Goal: Information Seeking & Learning: Find specific fact

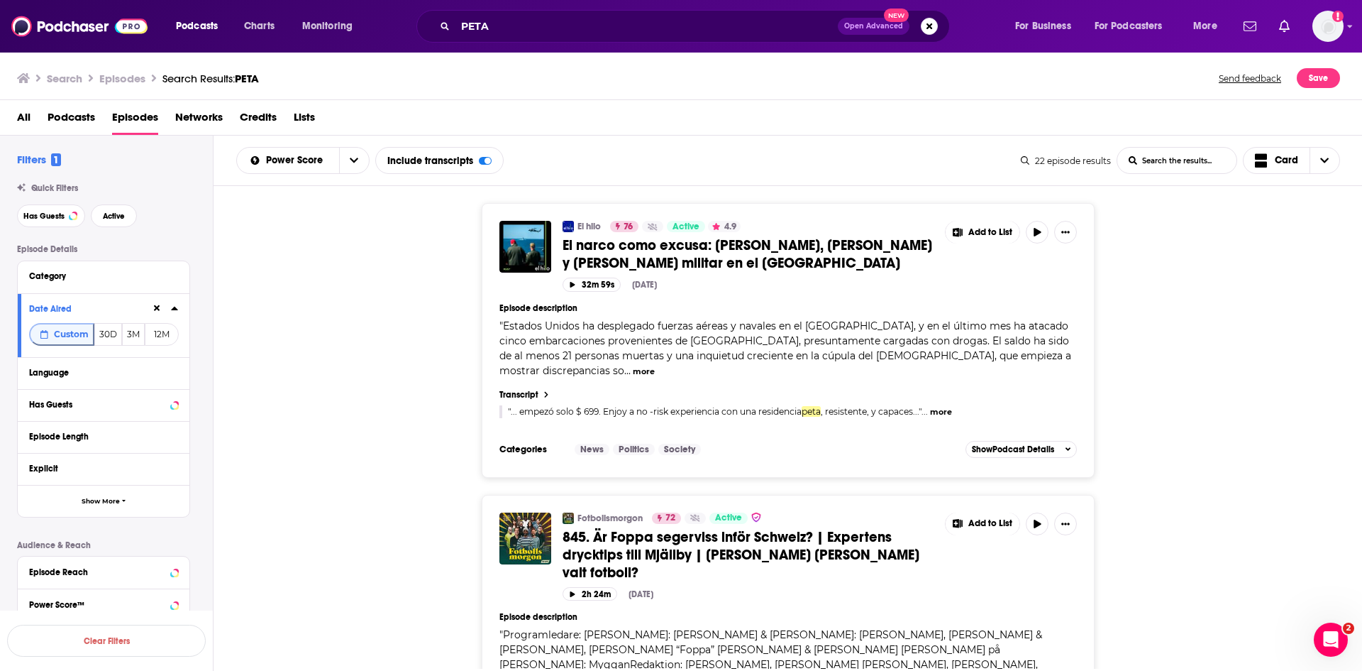
scroll to position [4892, 0]
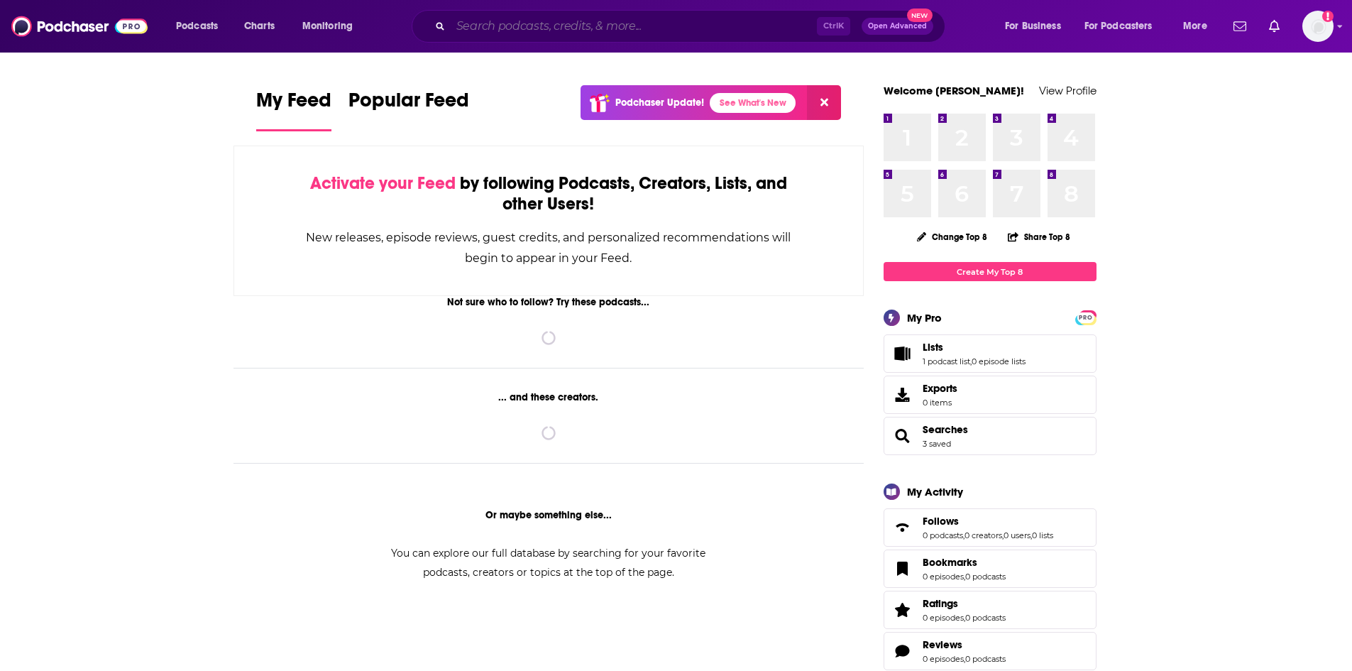
click at [510, 28] on input "Search podcasts, credits, & more..." at bounding box center [634, 26] width 366 height 23
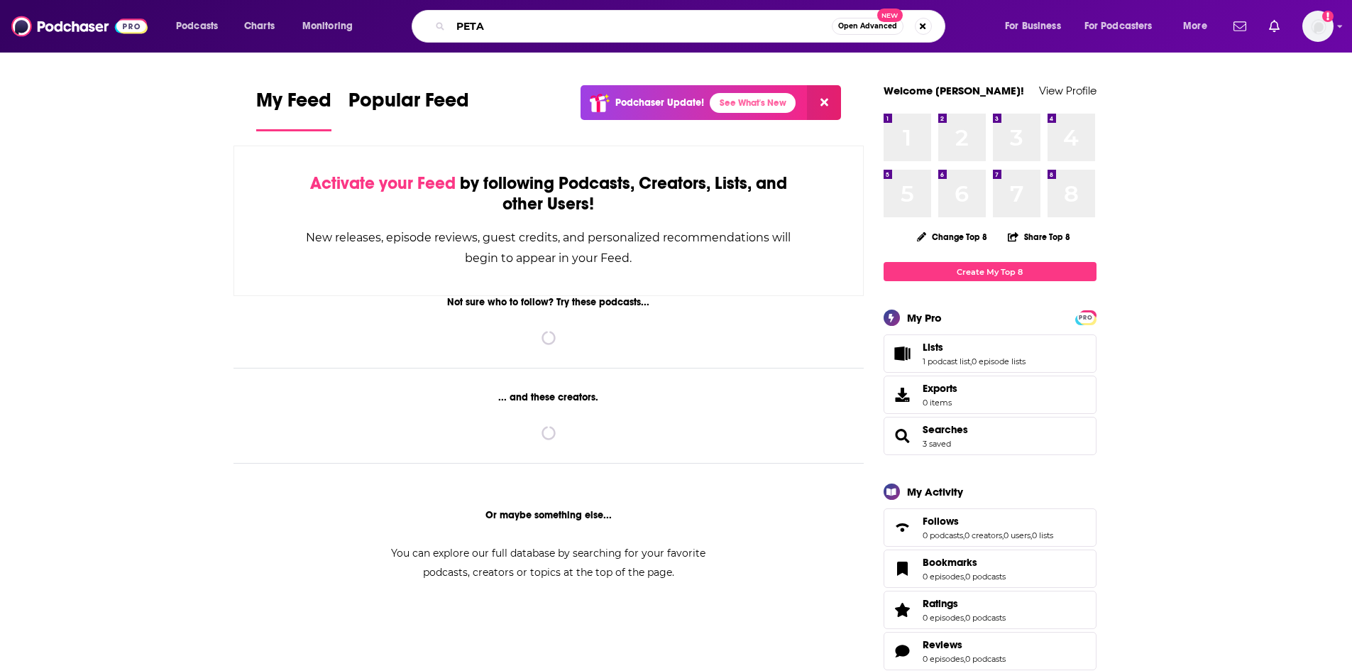
type input "PETA"
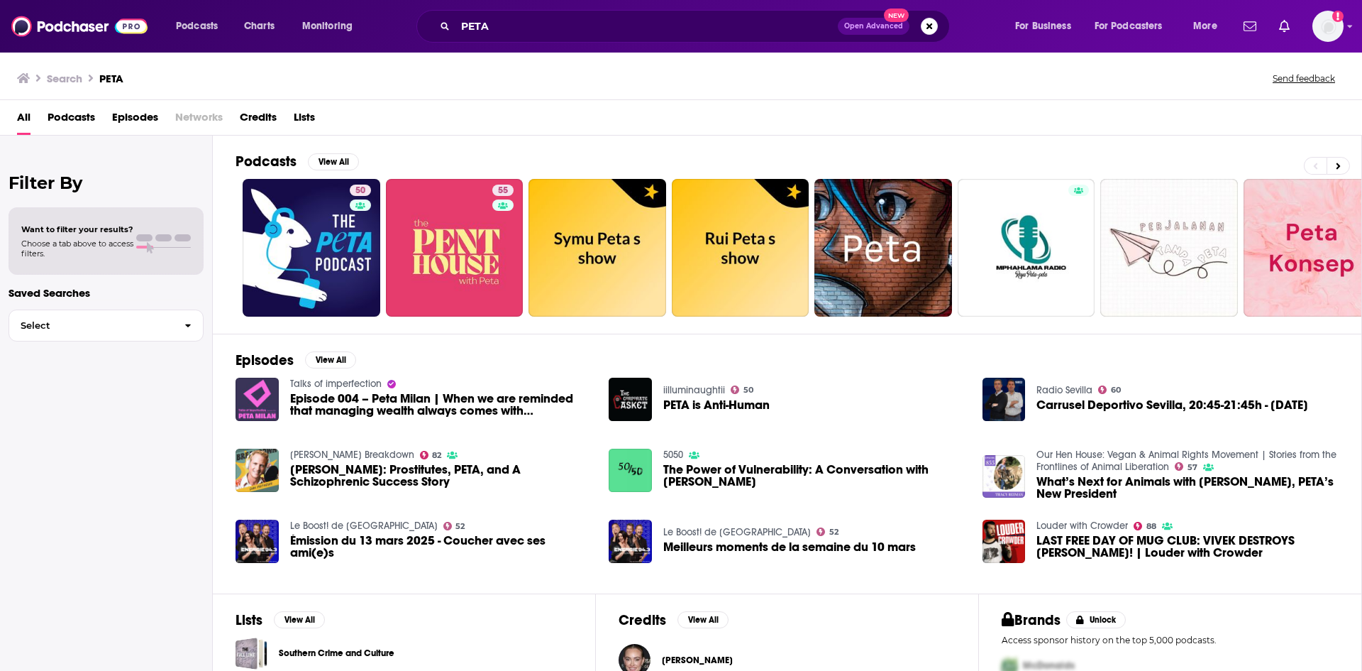
click at [143, 115] on span "Episodes" at bounding box center [135, 120] width 46 height 29
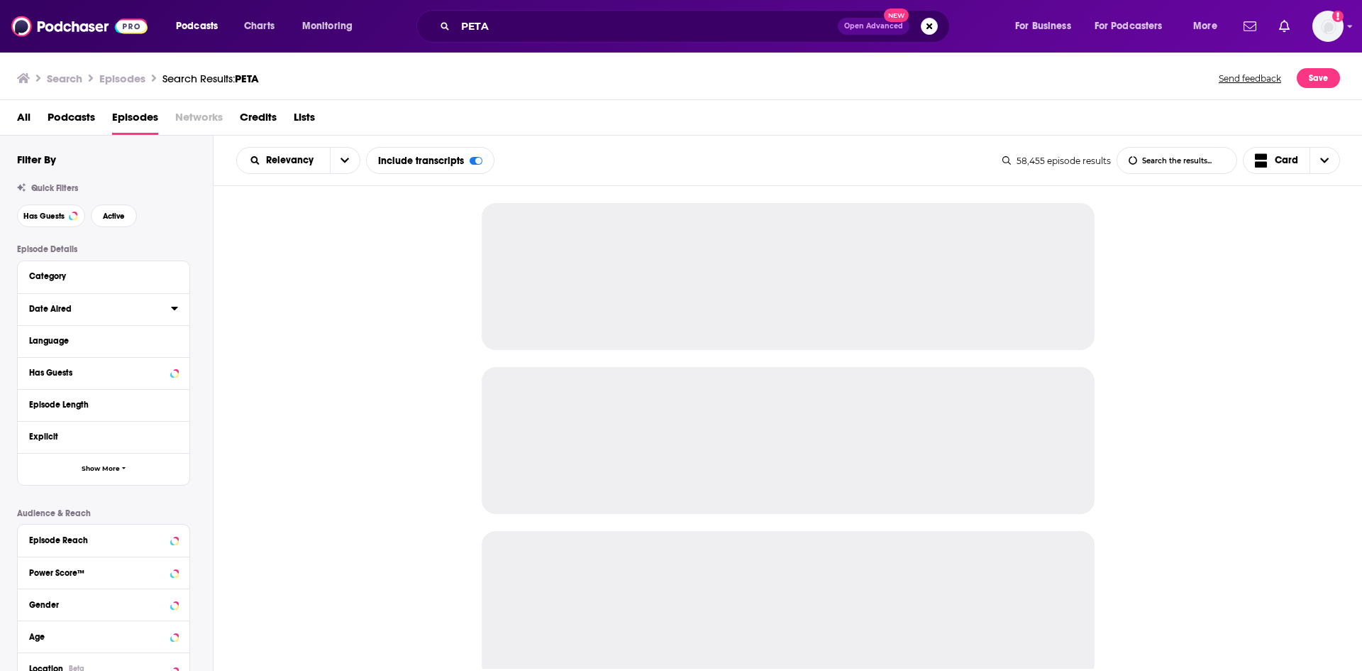
click at [175, 312] on icon at bounding box center [174, 307] width 7 height 11
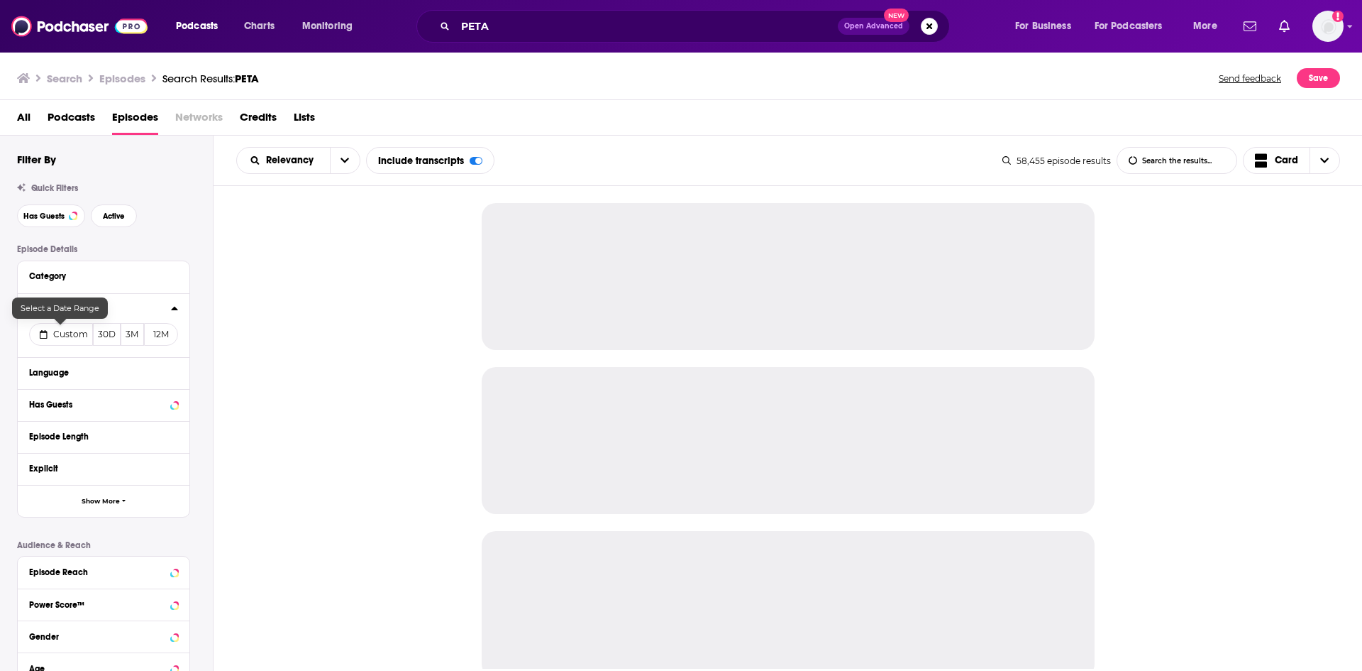
click at [48, 332] on button "Custom" at bounding box center [61, 334] width 64 height 23
select select "9"
select select "2025"
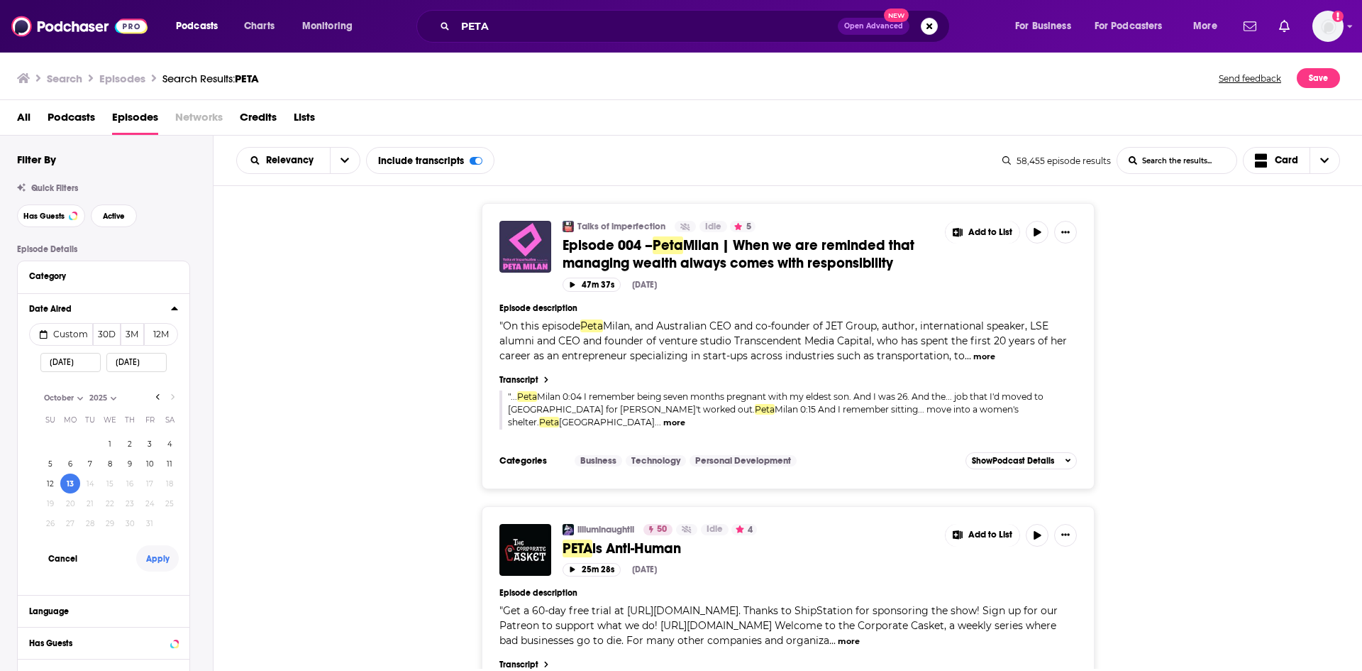
click at [159, 560] on button "Apply" at bounding box center [157, 558] width 43 height 26
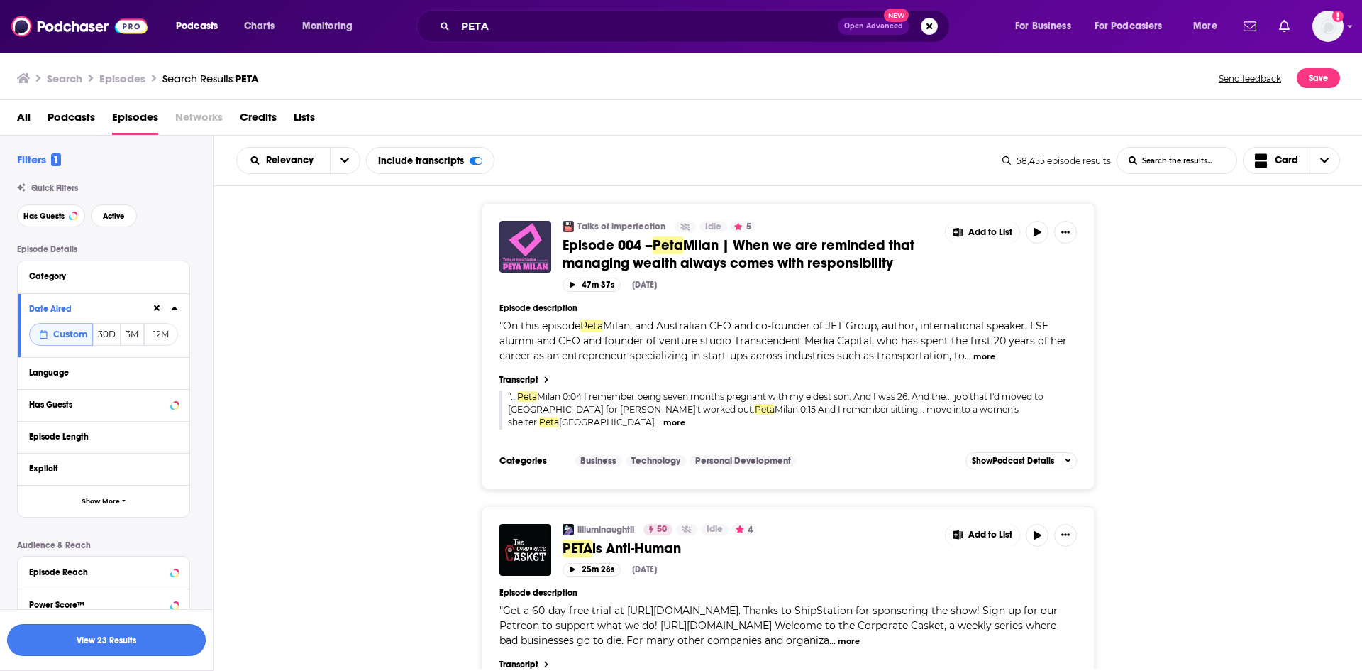
click at [131, 642] on button "View 23 Results" at bounding box center [106, 640] width 199 height 32
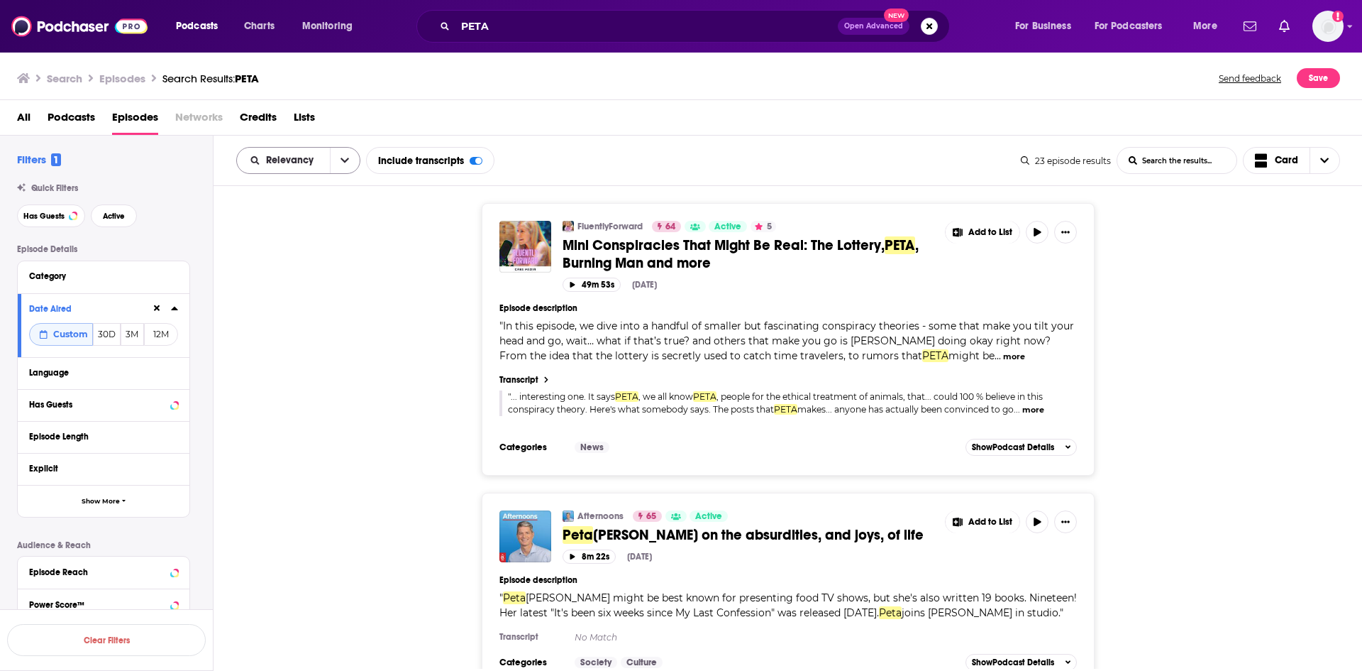
click at [343, 160] on icon "open menu" at bounding box center [345, 160] width 9 height 10
click at [304, 284] on span "Power Score" at bounding box center [307, 281] width 84 height 8
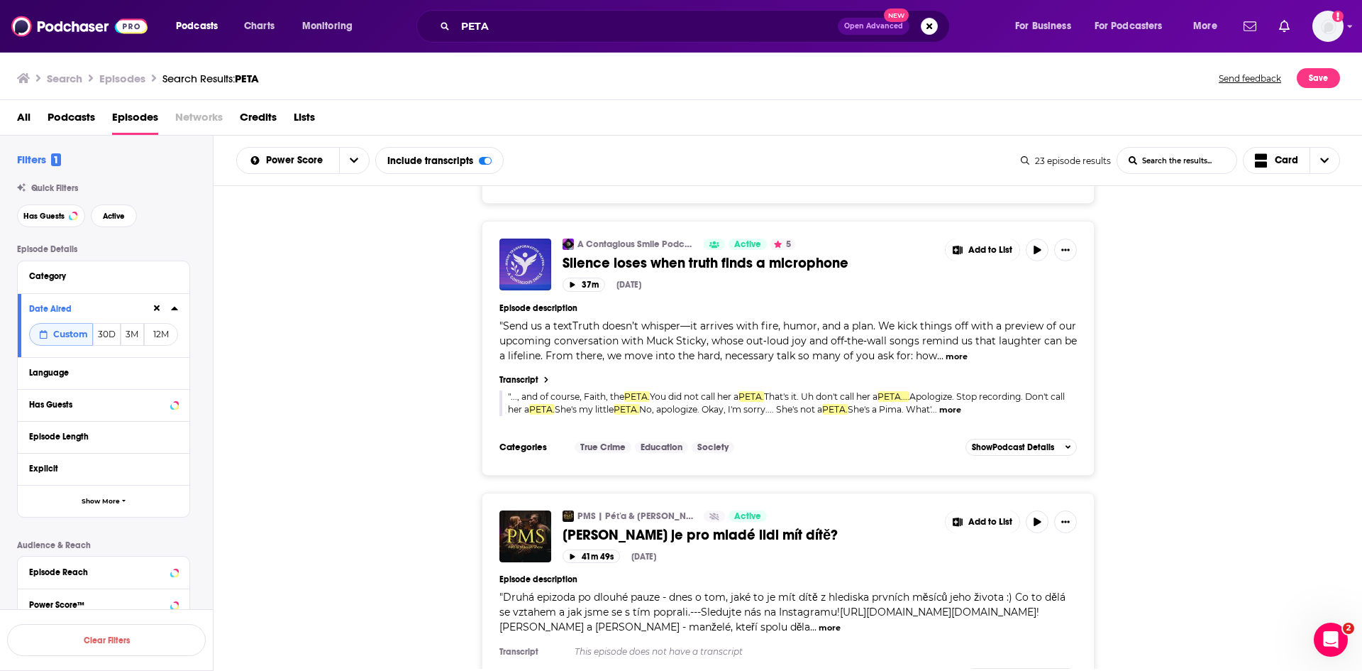
scroll to position [5424, 0]
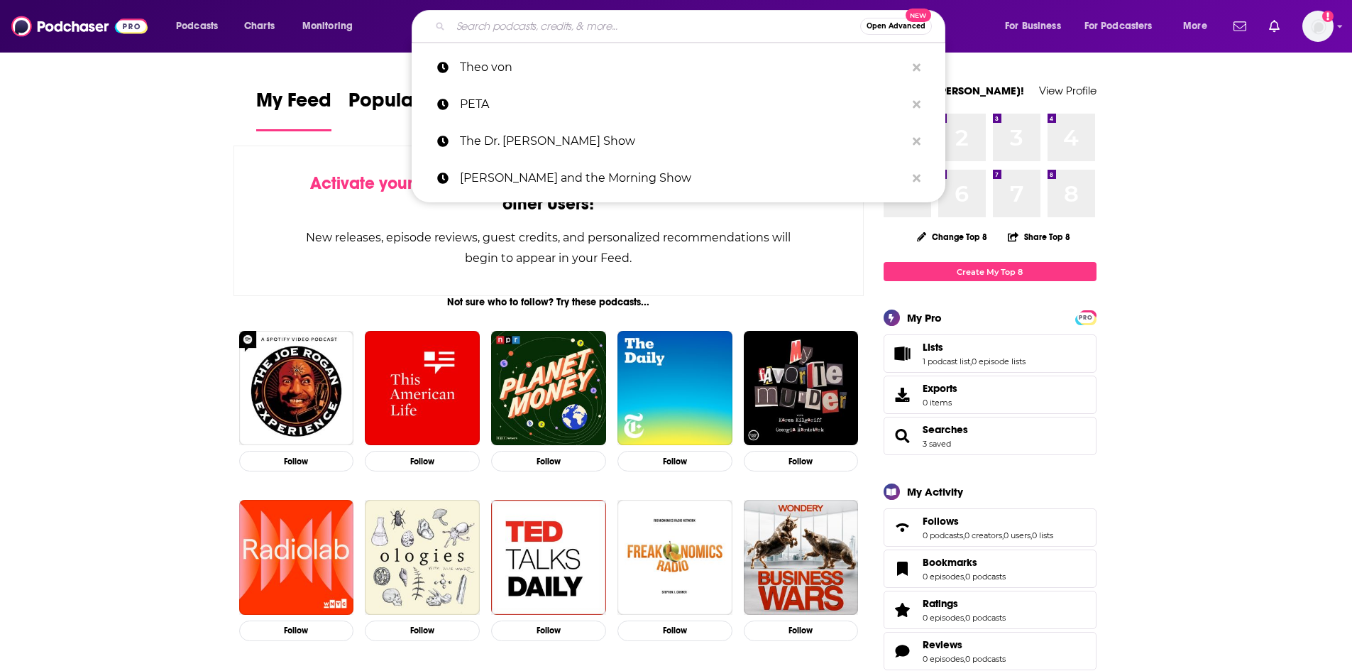
click at [503, 21] on input "Search podcasts, credits, & more..." at bounding box center [655, 26] width 409 height 23
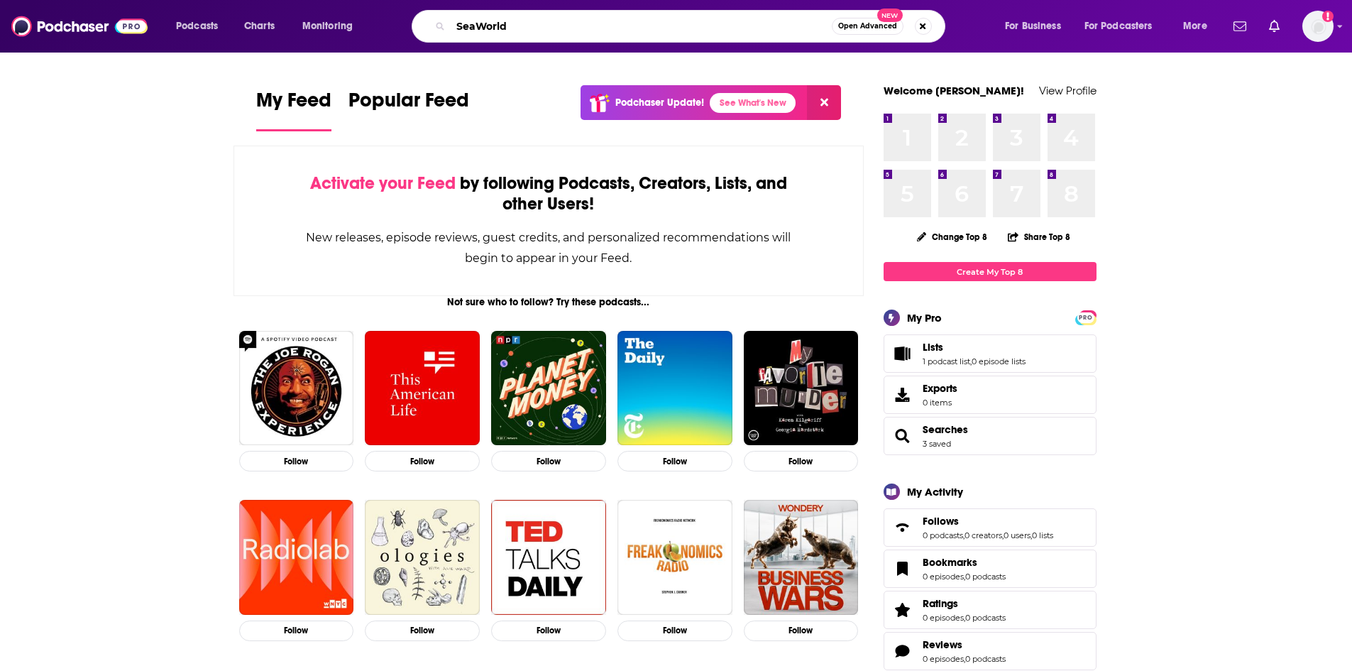
type input "SeaWorld"
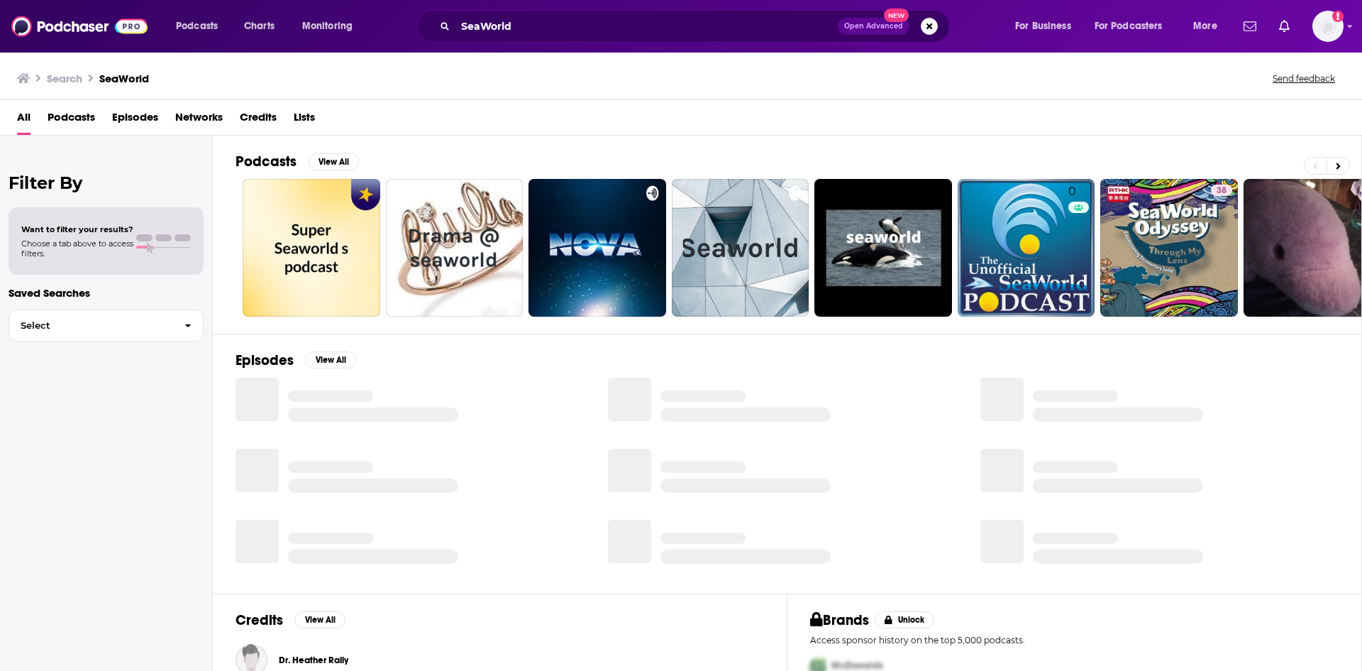
click at [148, 116] on span "Episodes" at bounding box center [135, 120] width 46 height 29
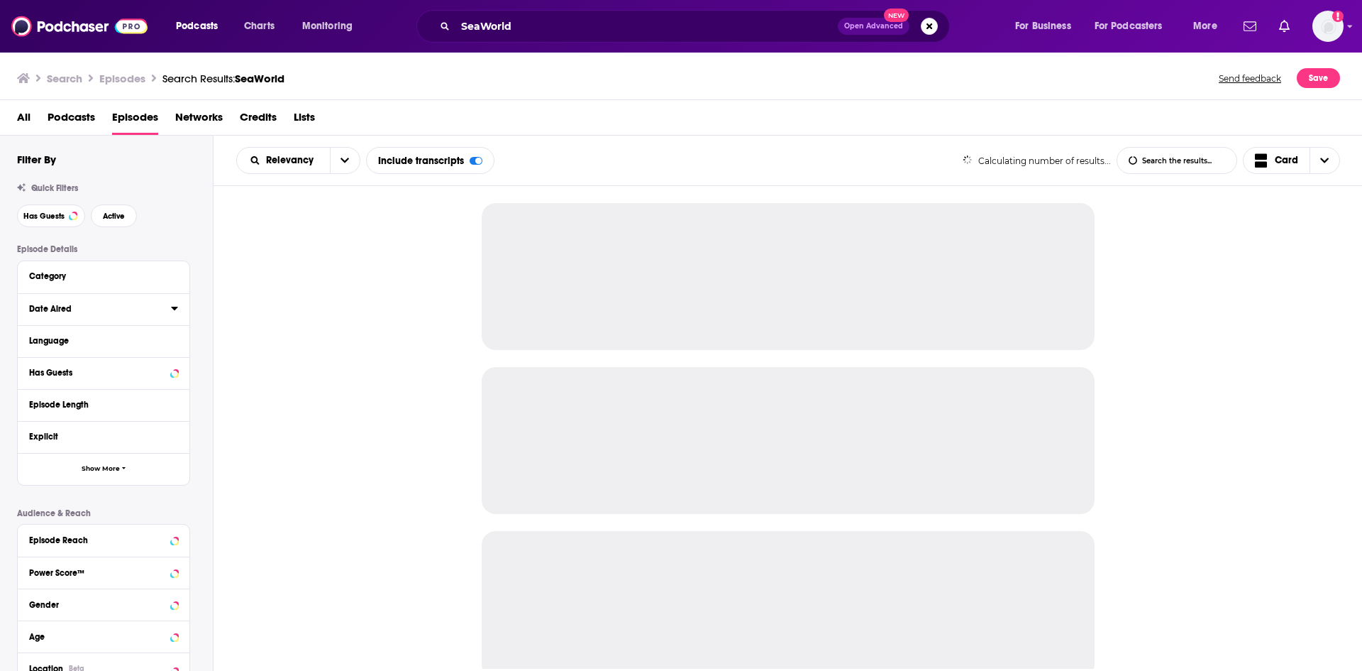
click at [173, 309] on icon at bounding box center [174, 309] width 6 height 4
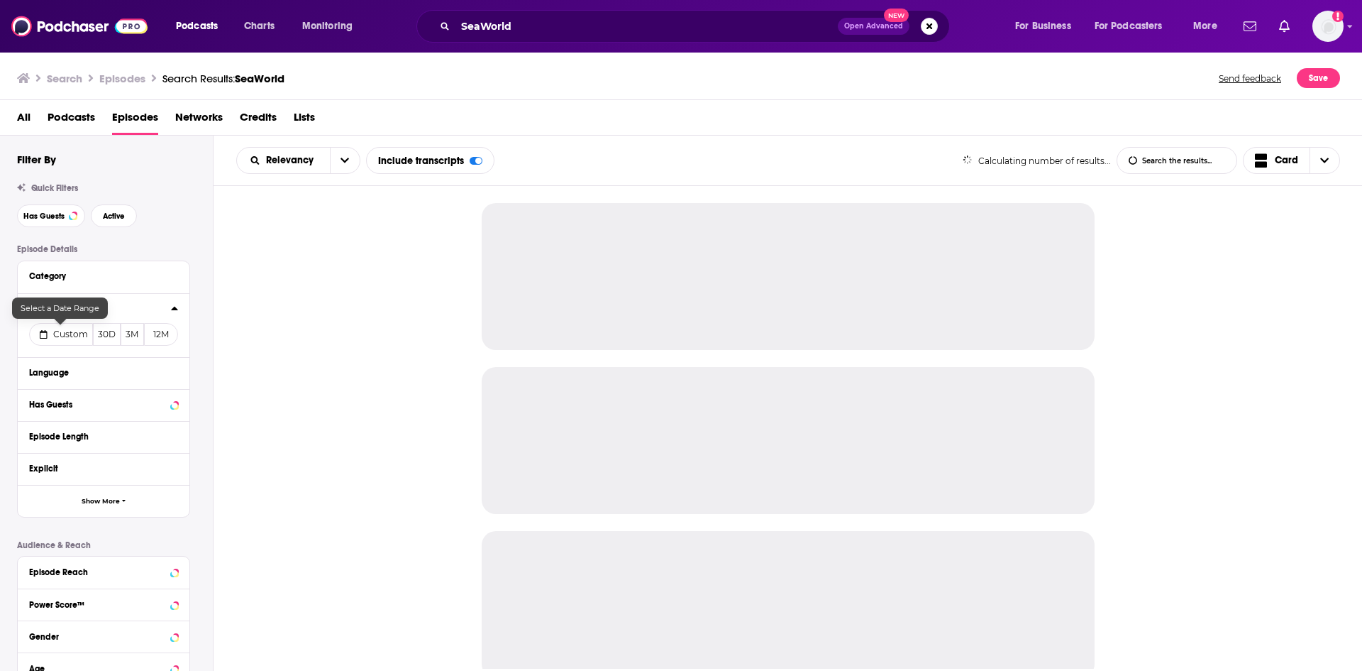
click at [60, 335] on span "Custom" at bounding box center [70, 334] width 35 height 11
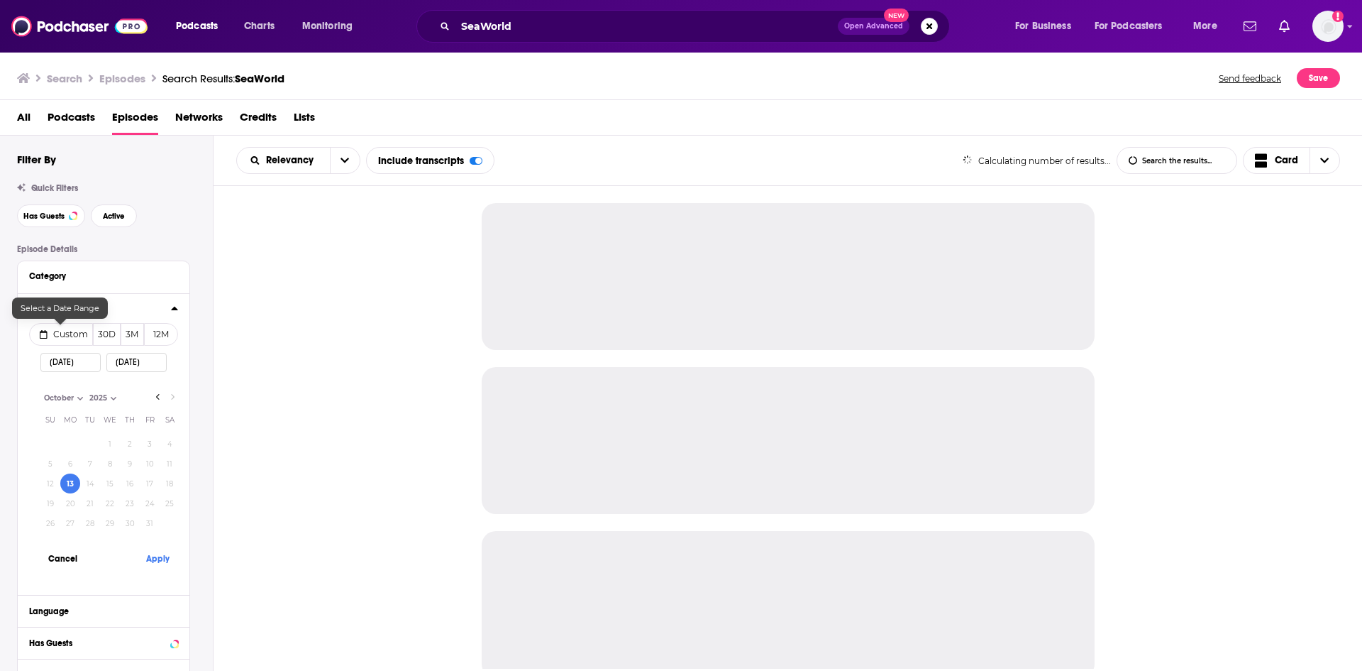
select select "9"
select select "2025"
click at [167, 467] on button "11" at bounding box center [170, 463] width 20 height 20
type input "10/11/2025"
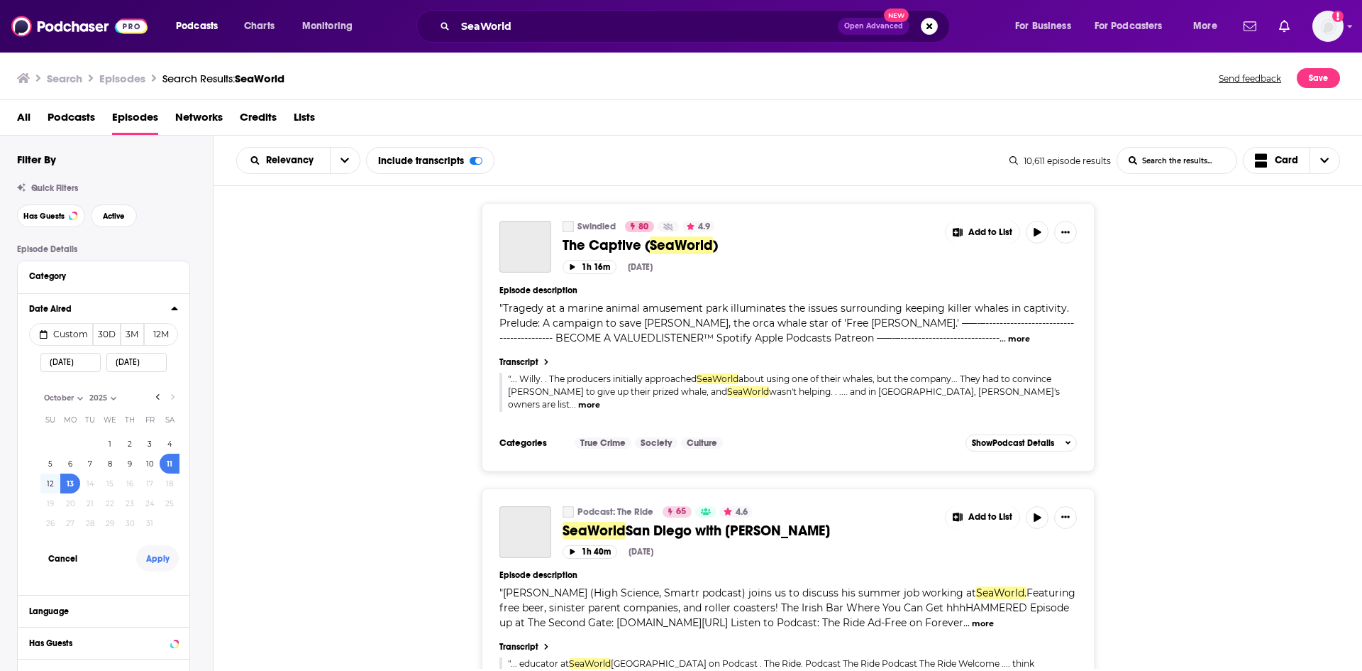
click at [148, 561] on button "Apply" at bounding box center [157, 558] width 43 height 26
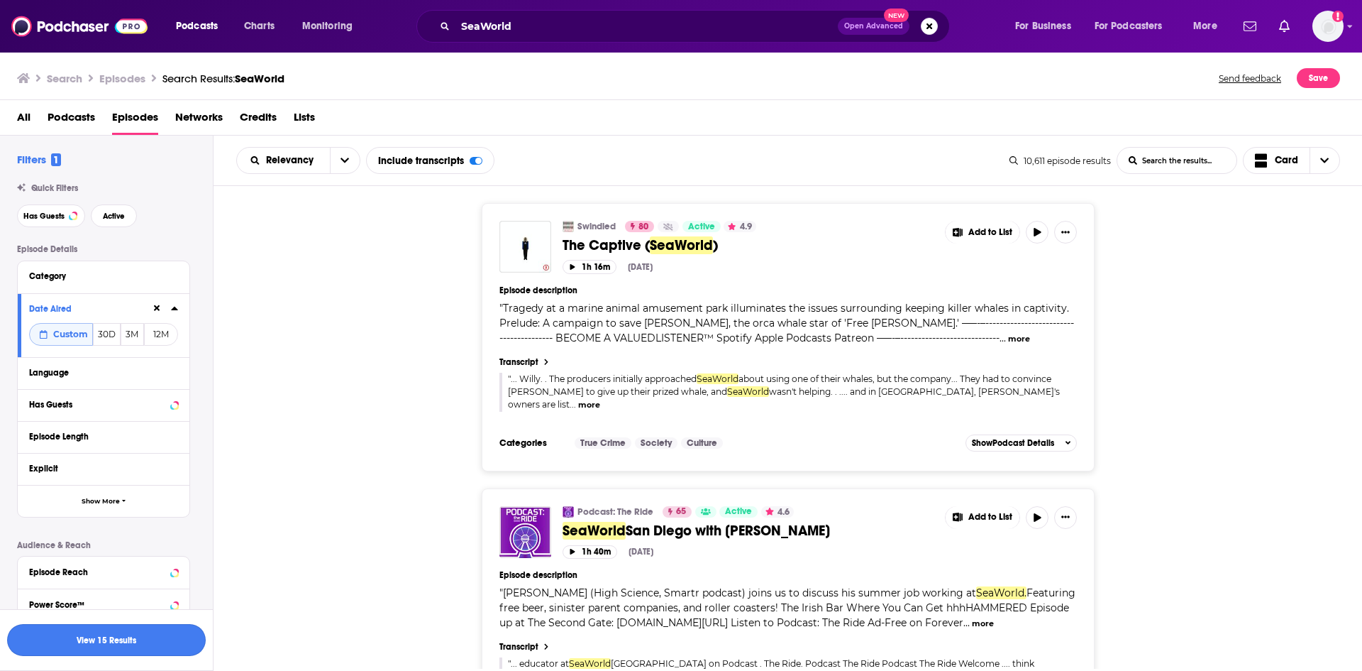
click at [177, 636] on button "View 15 Results" at bounding box center [106, 640] width 199 height 32
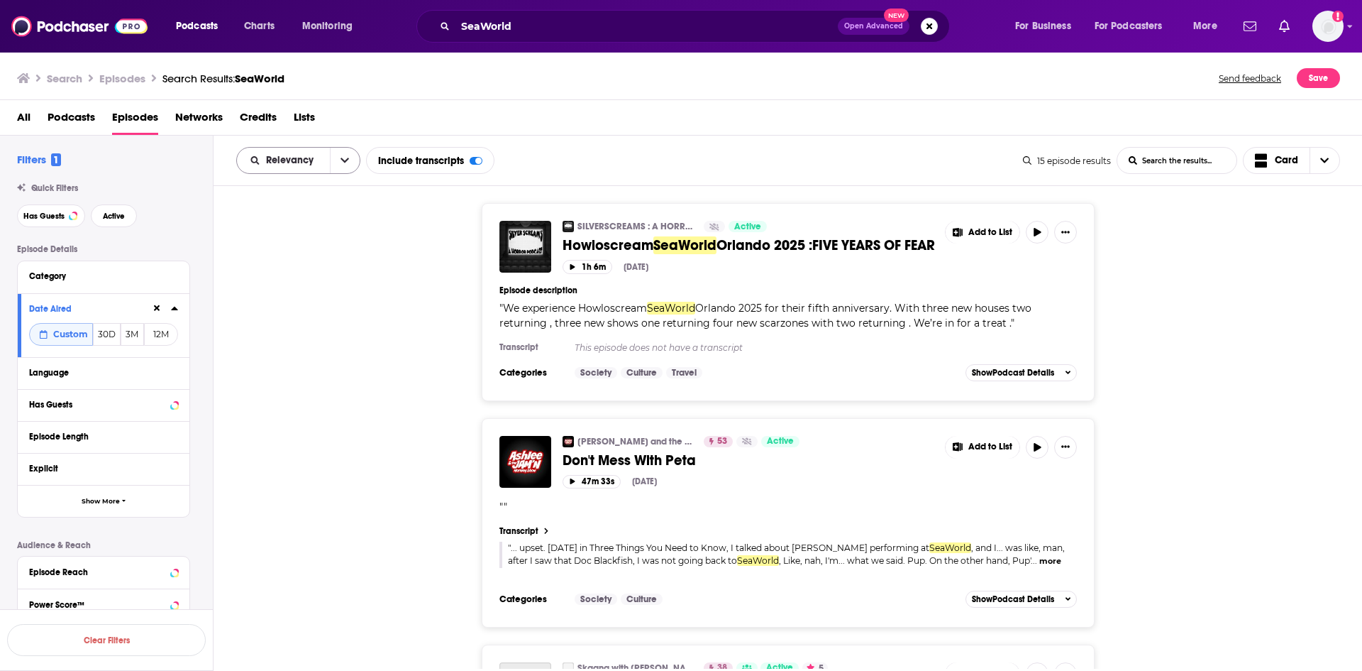
click at [341, 160] on icon "open menu" at bounding box center [345, 160] width 9 height 10
click at [308, 278] on span "Power Score" at bounding box center [307, 281] width 84 height 8
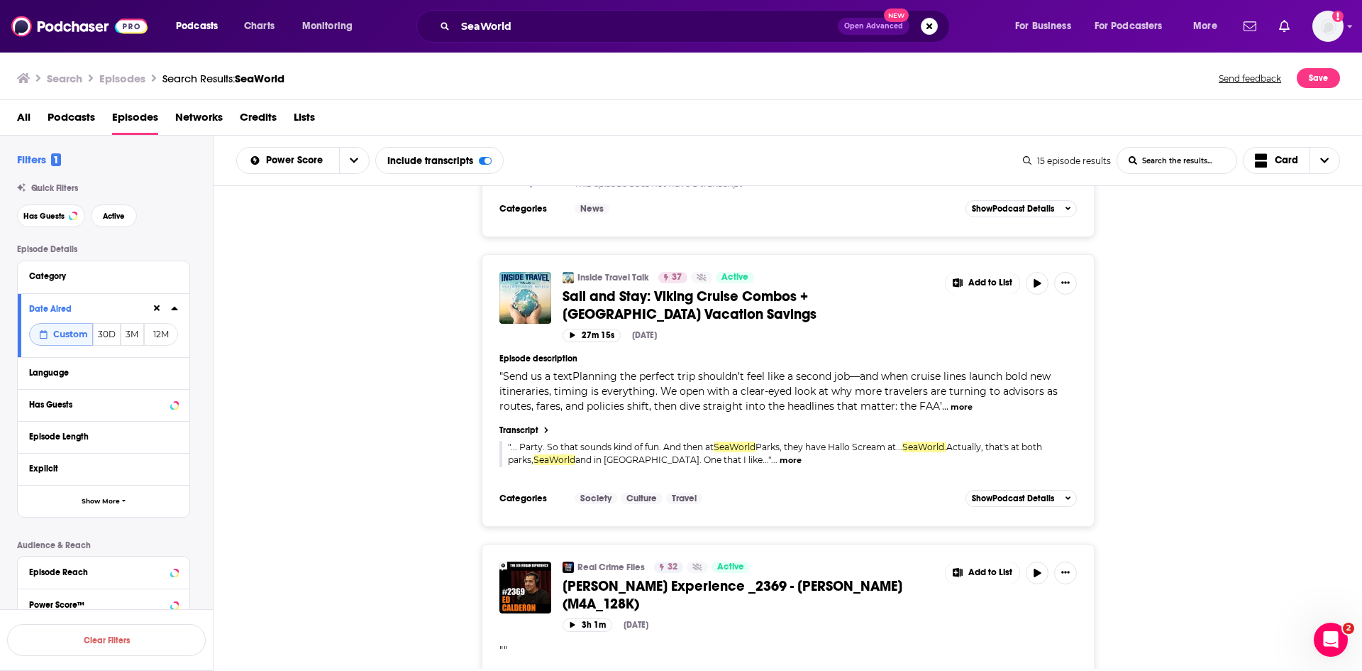
scroll to position [2980, 0]
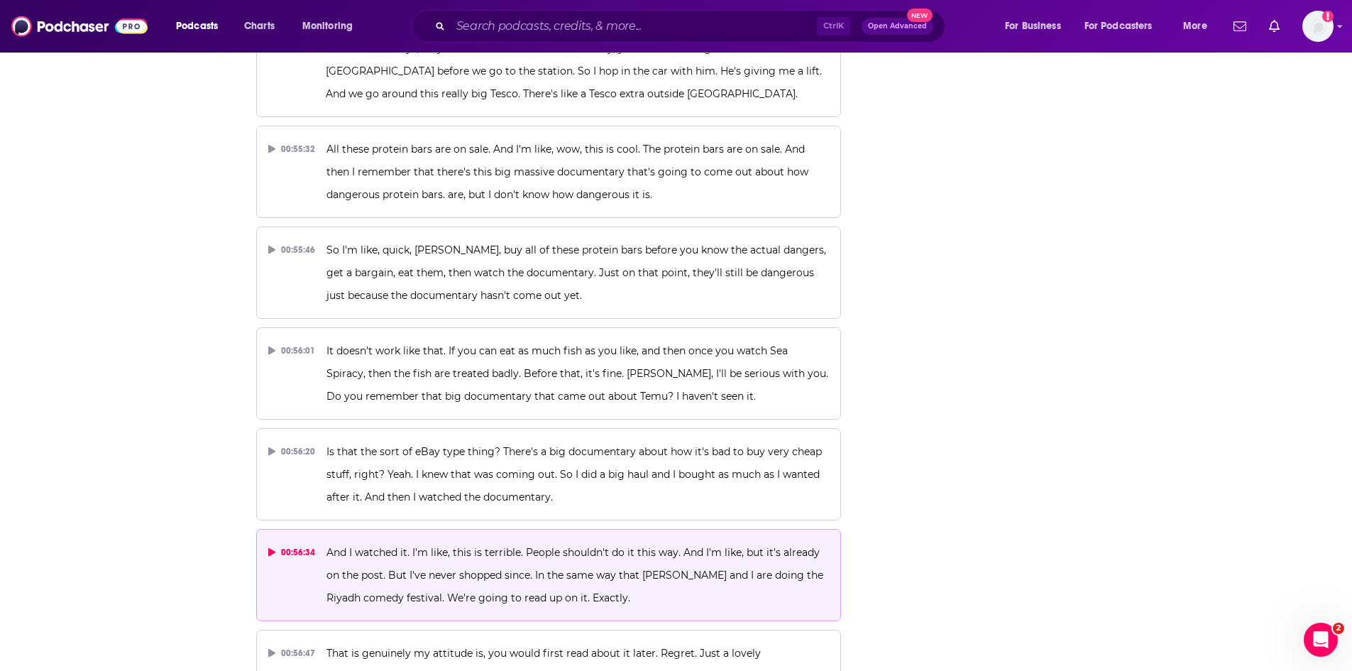
click at [489, 546] on span "And I watched it. I'm like, this is terrible. People shouldn't do it this way. …" at bounding box center [576, 575] width 500 height 58
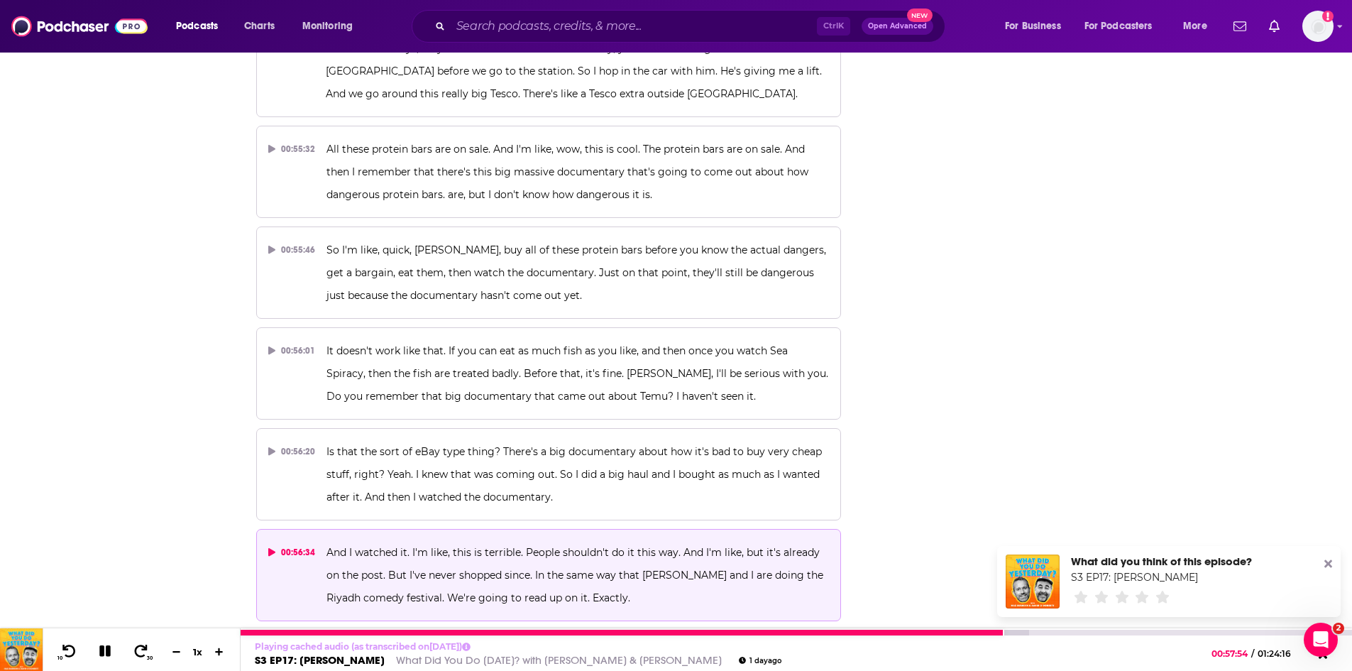
click at [108, 652] on icon at bounding box center [104, 650] width 11 height 11
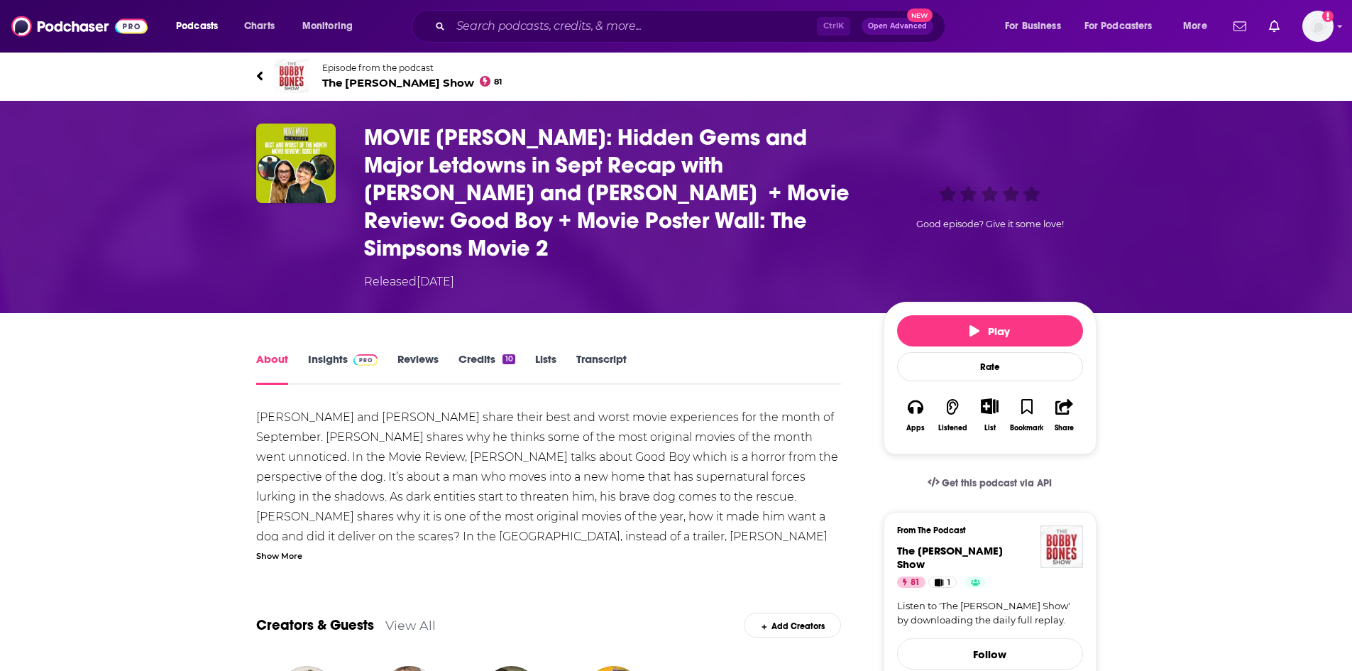
click at [588, 352] on link "Transcript" at bounding box center [601, 368] width 50 height 33
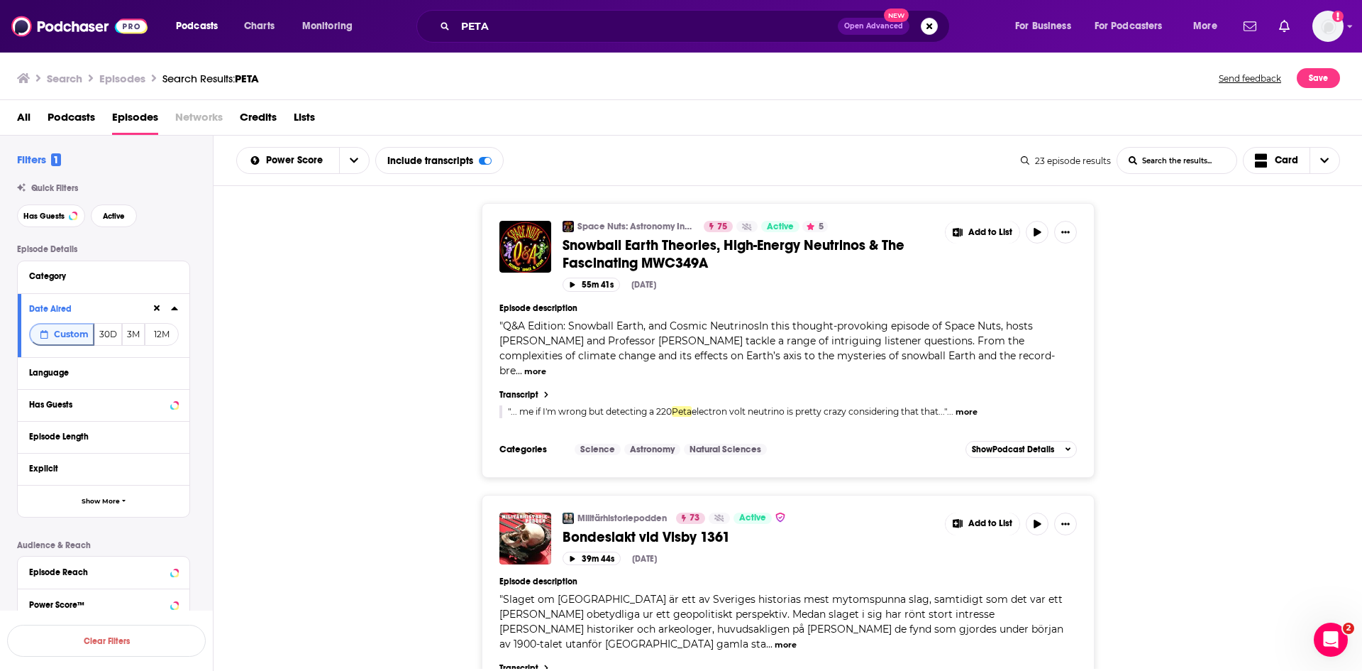
scroll to position [5424, 0]
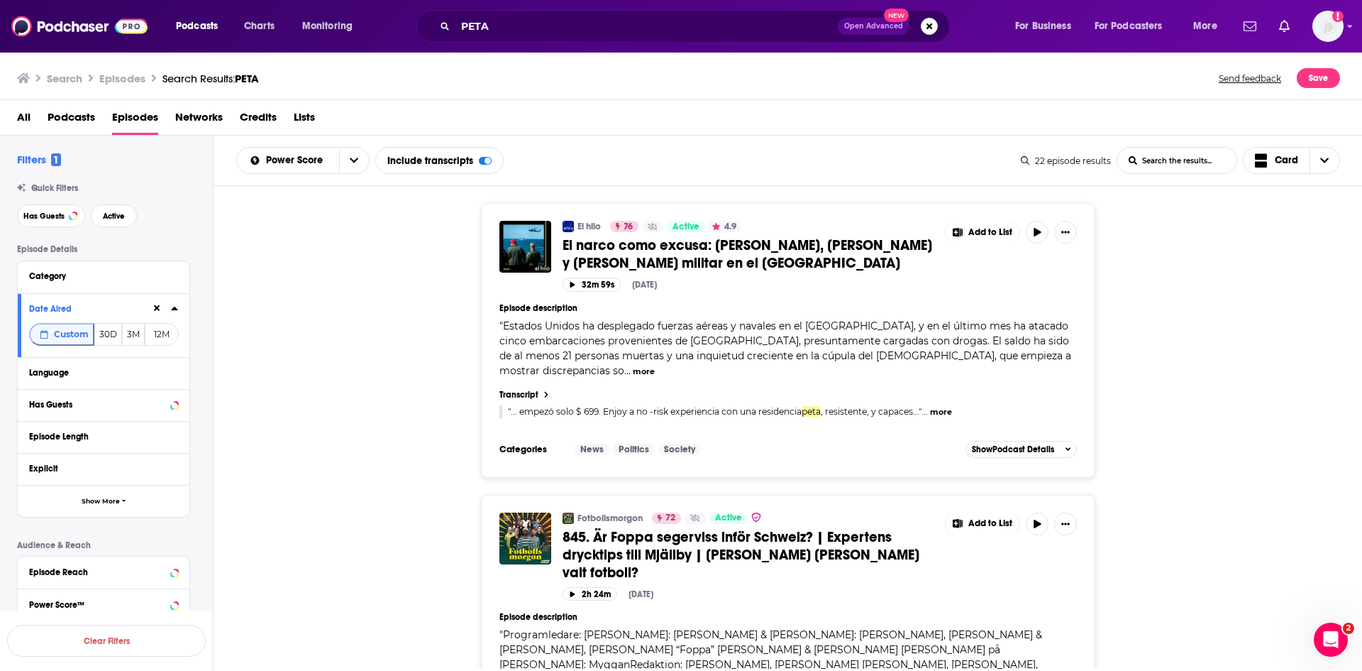
scroll to position [4892, 0]
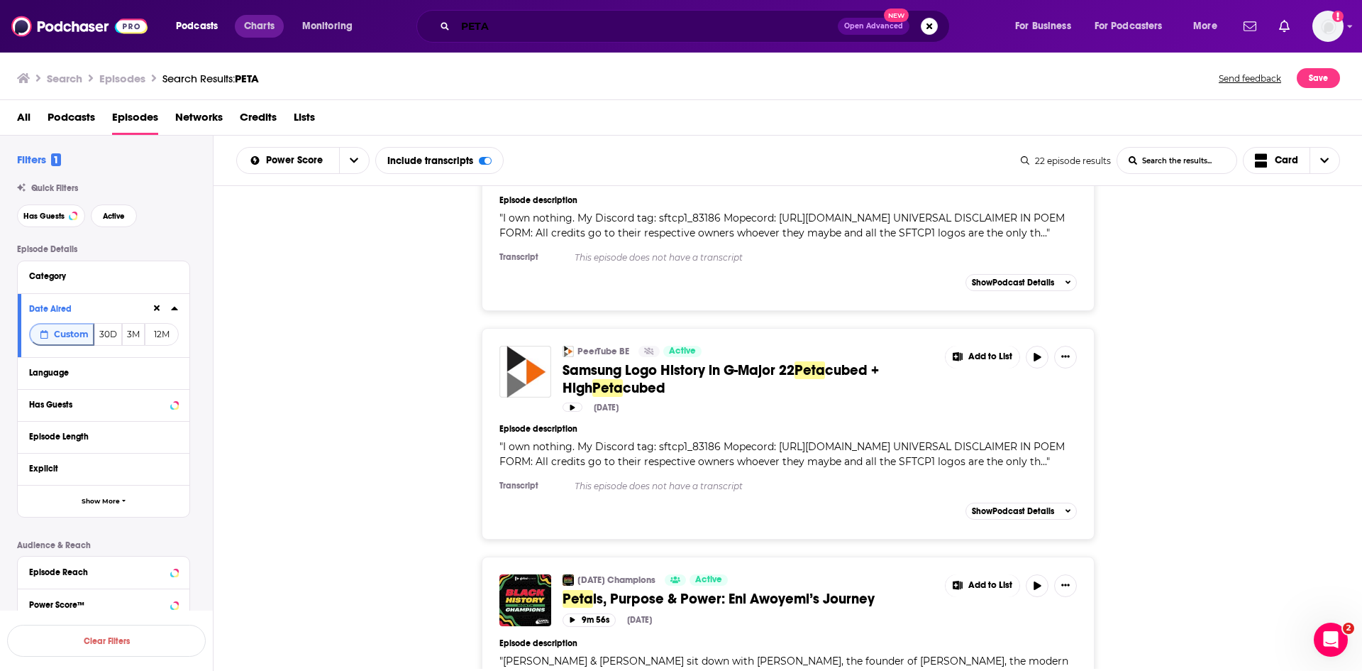
drag, startPoint x: 514, startPoint y: 27, endPoint x: 243, endPoint y: 18, distance: 271.2
click at [243, 18] on div "Podcasts Charts Monitoring PETA Open Advanced New For Business For Podcasters M…" at bounding box center [698, 26] width 1065 height 33
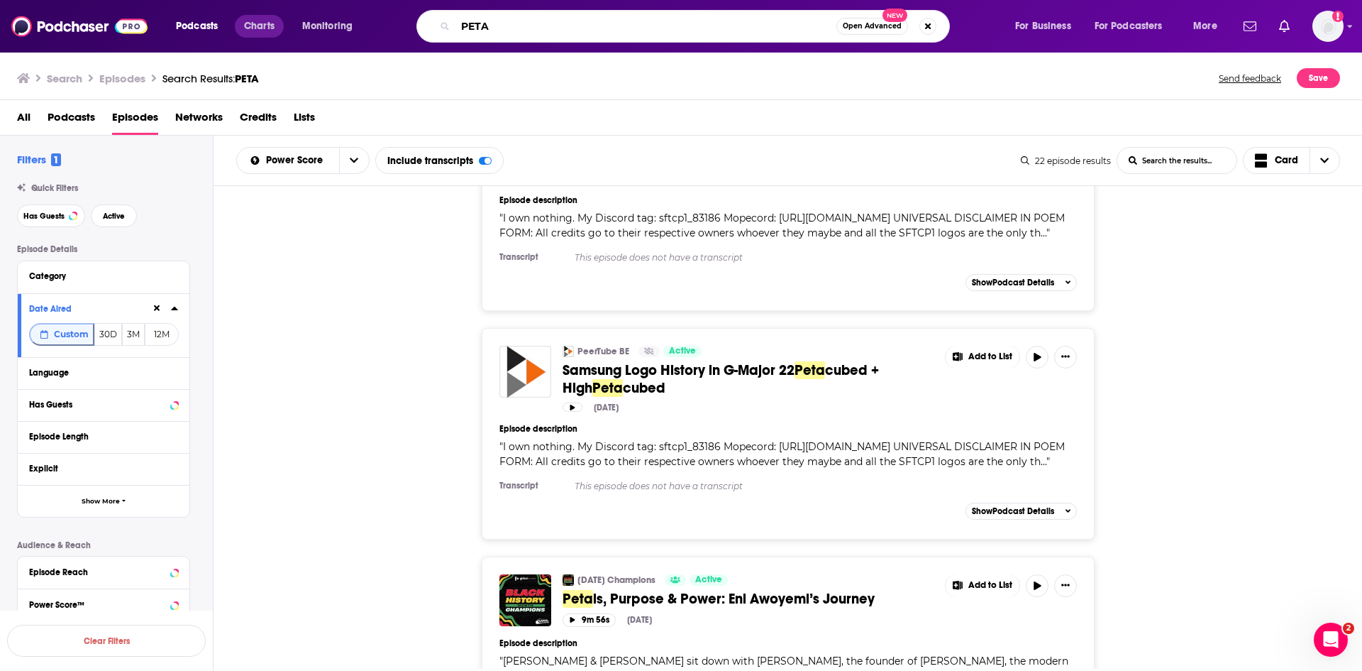
paste input "wineaboutit420"
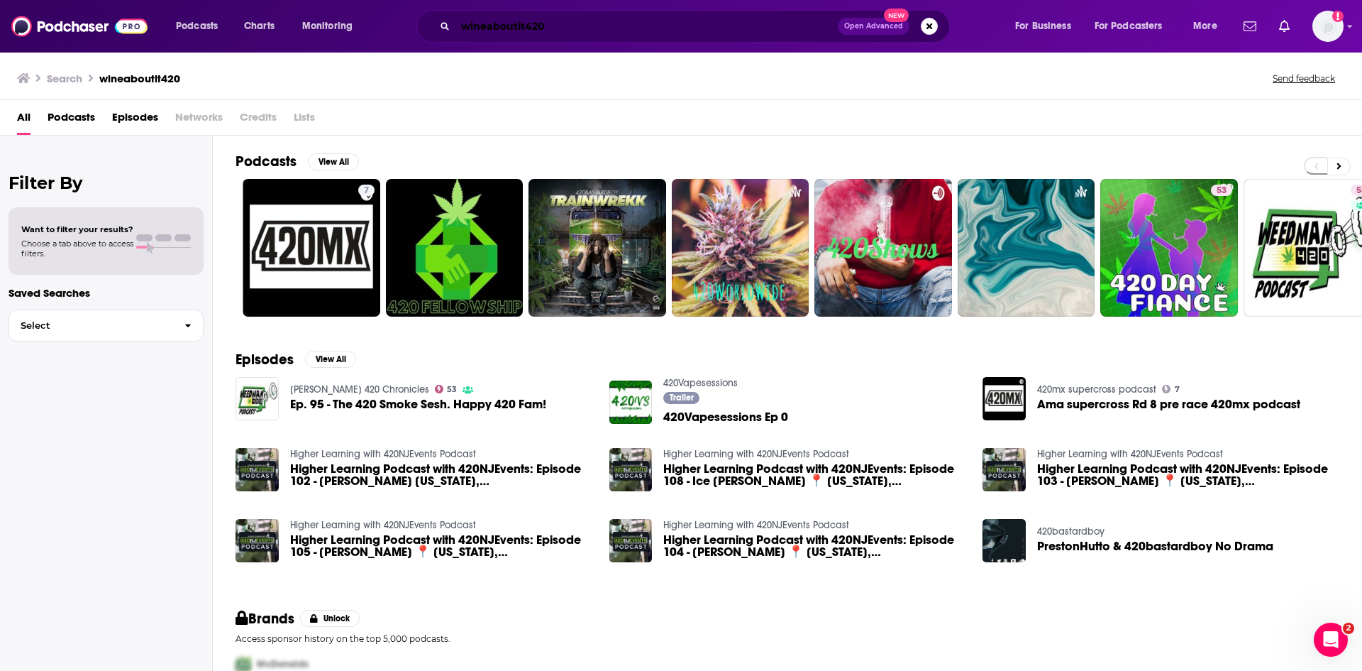
click at [490, 26] on input "wineaboutit420" at bounding box center [647, 26] width 382 height 23
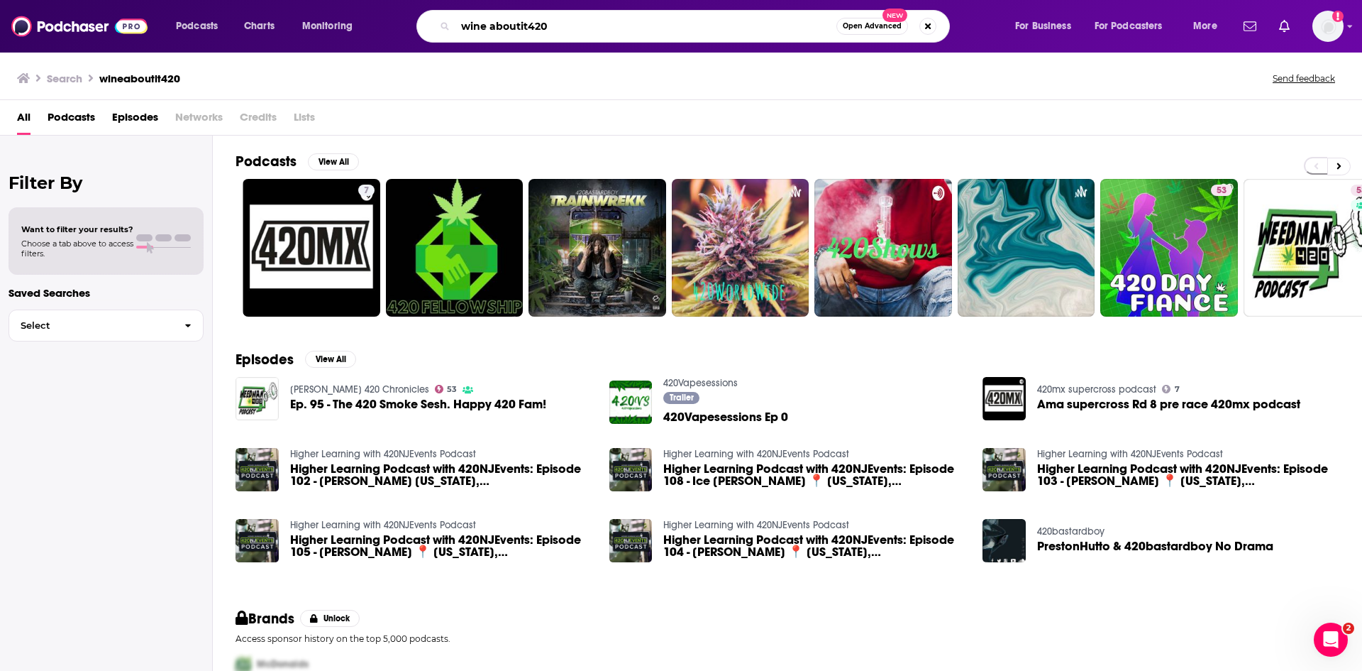
click at [517, 25] on input "wine aboutit420" at bounding box center [646, 26] width 381 height 23
type input "wine about it 420"
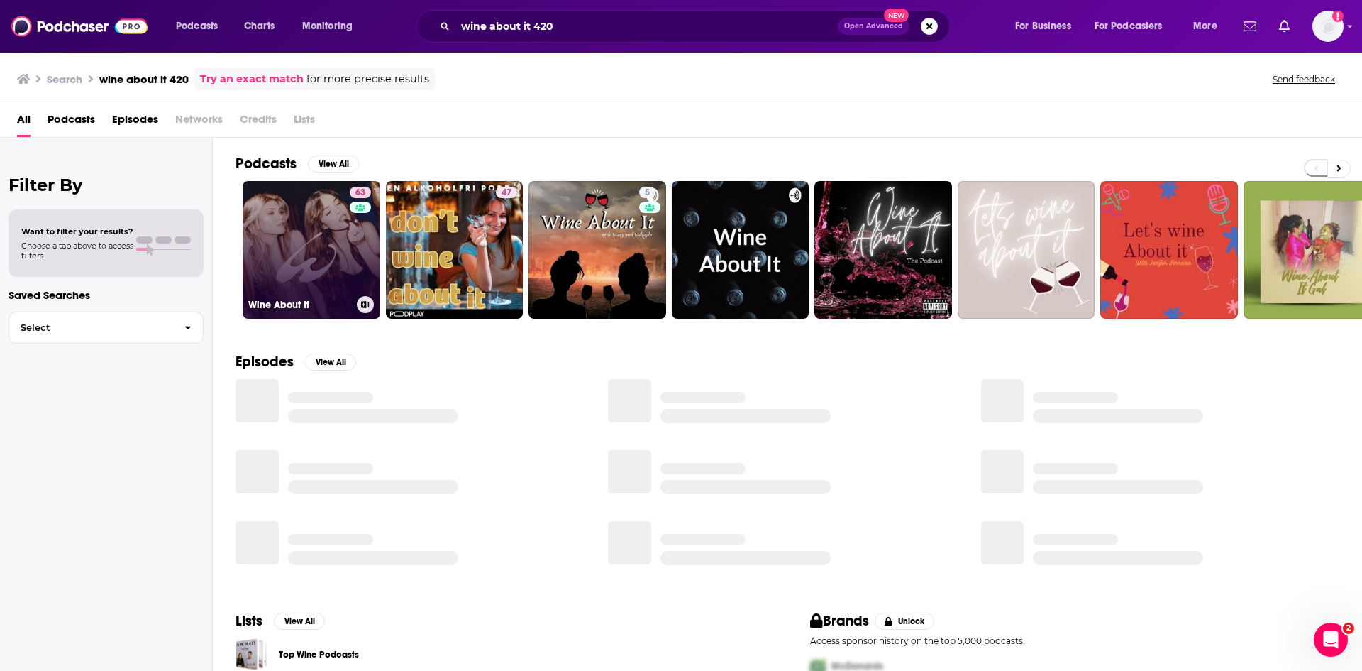
click at [311, 262] on link "63 Wine About It" at bounding box center [312, 250] width 138 height 138
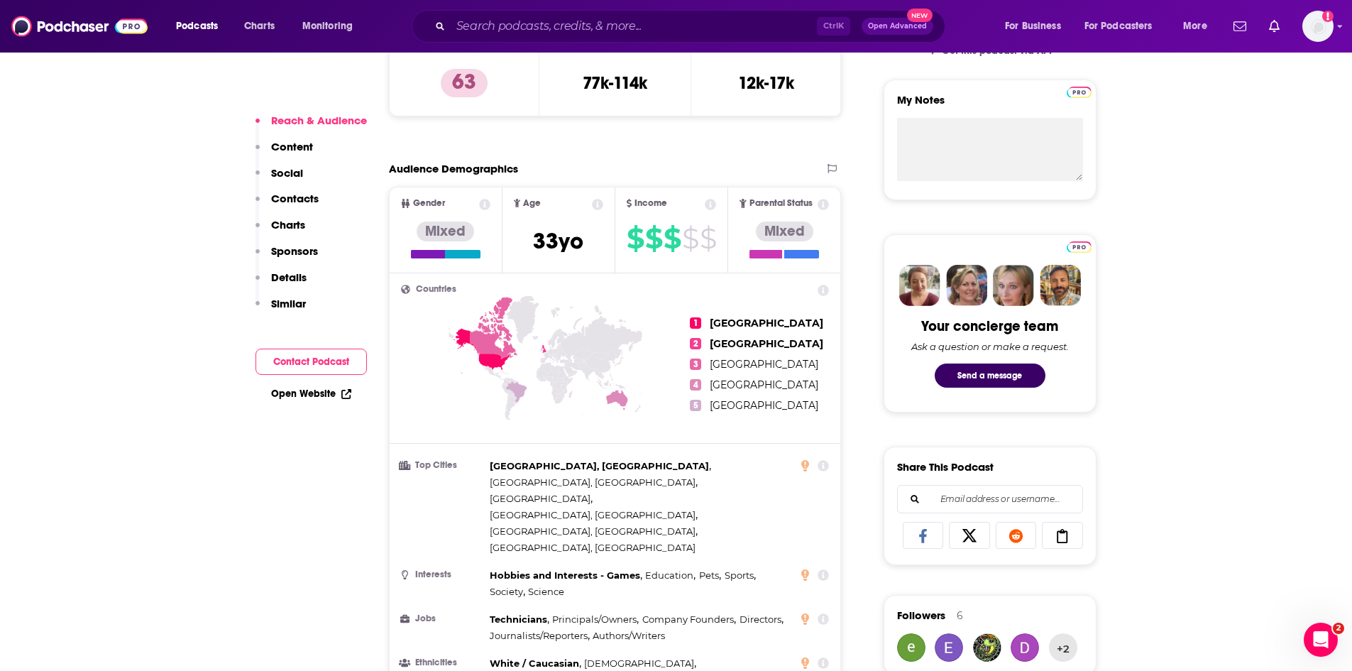
scroll to position [497, 0]
click at [302, 363] on button "Contact Podcast" at bounding box center [310, 361] width 111 height 26
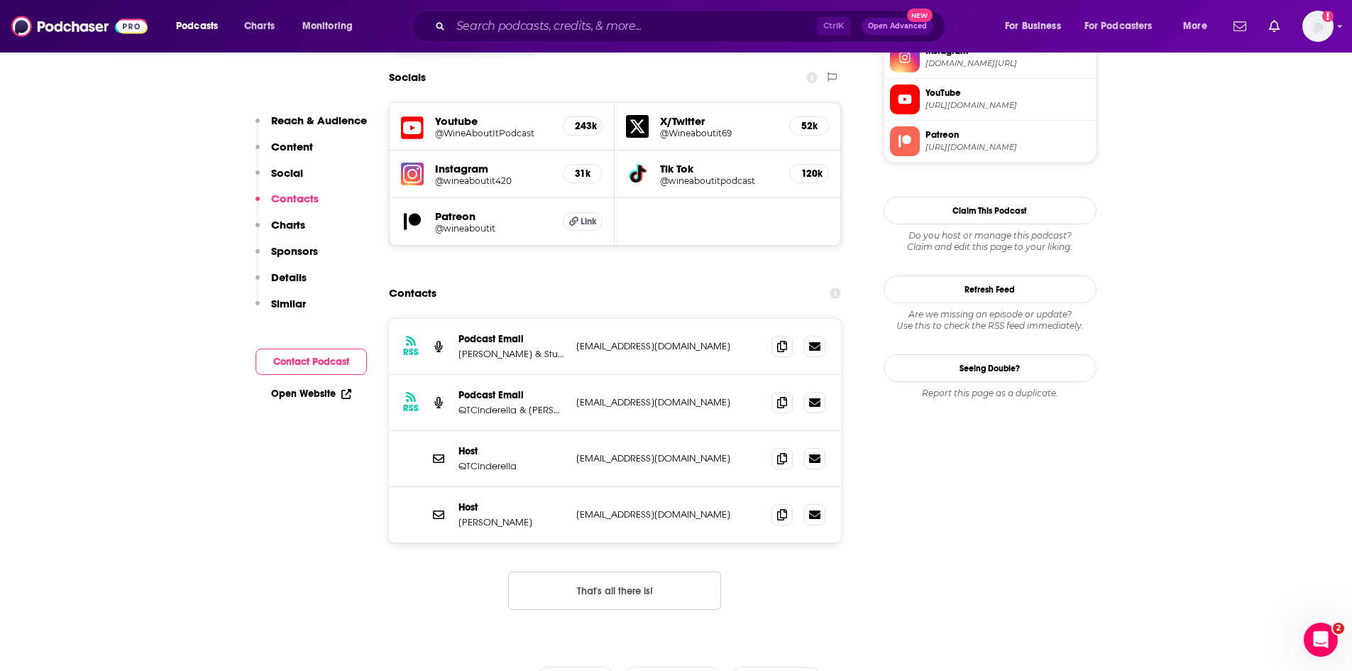
scroll to position [1336, 0]
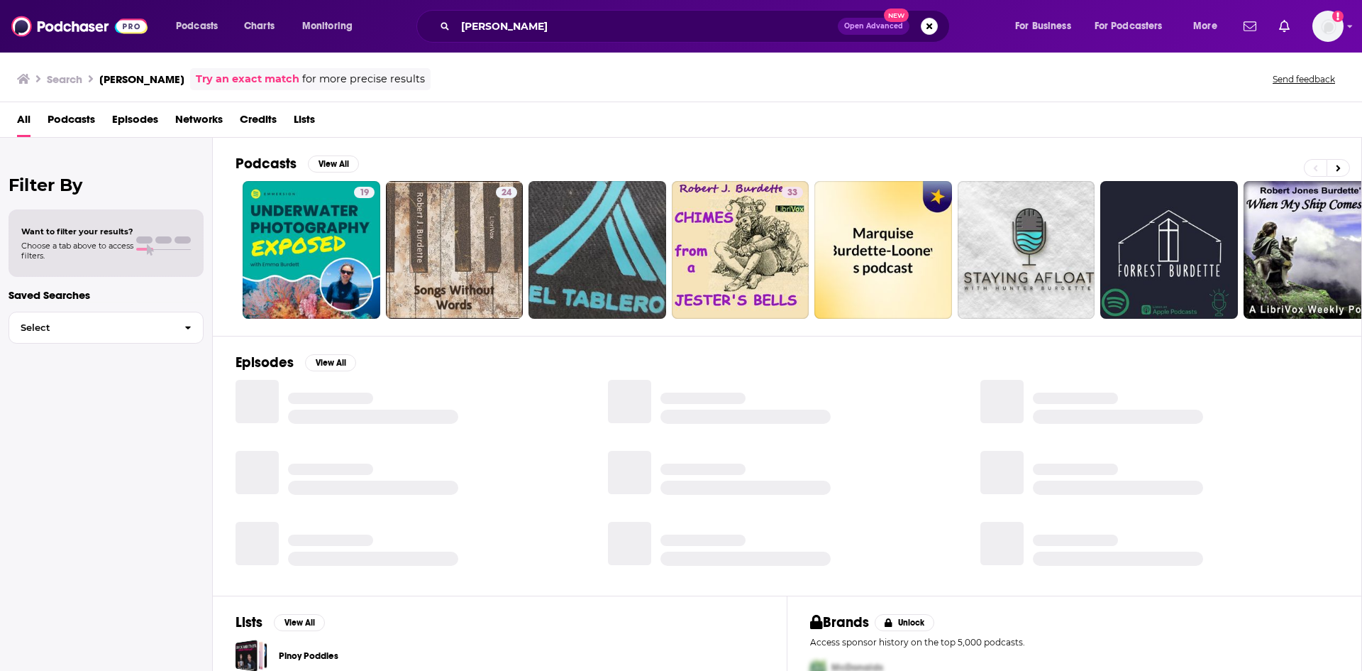
click at [133, 118] on span "Episodes" at bounding box center [135, 122] width 46 height 29
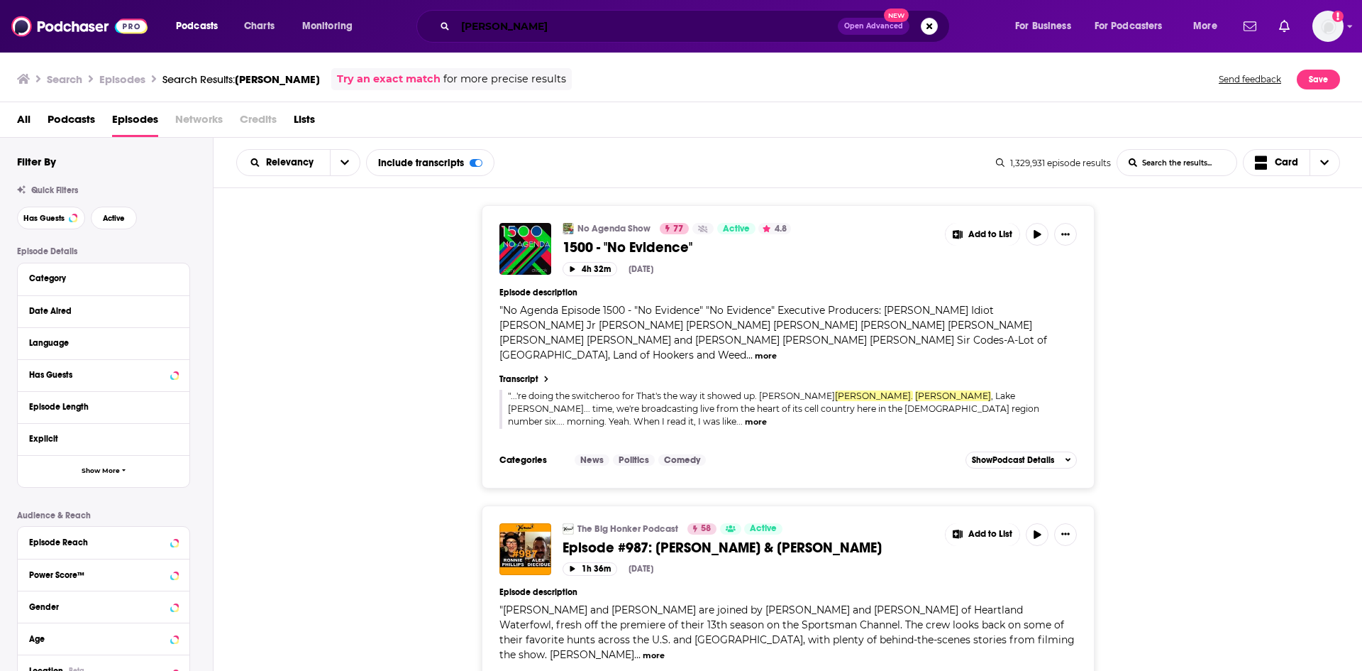
click at [558, 26] on input "[PERSON_NAME]" at bounding box center [647, 26] width 382 height 23
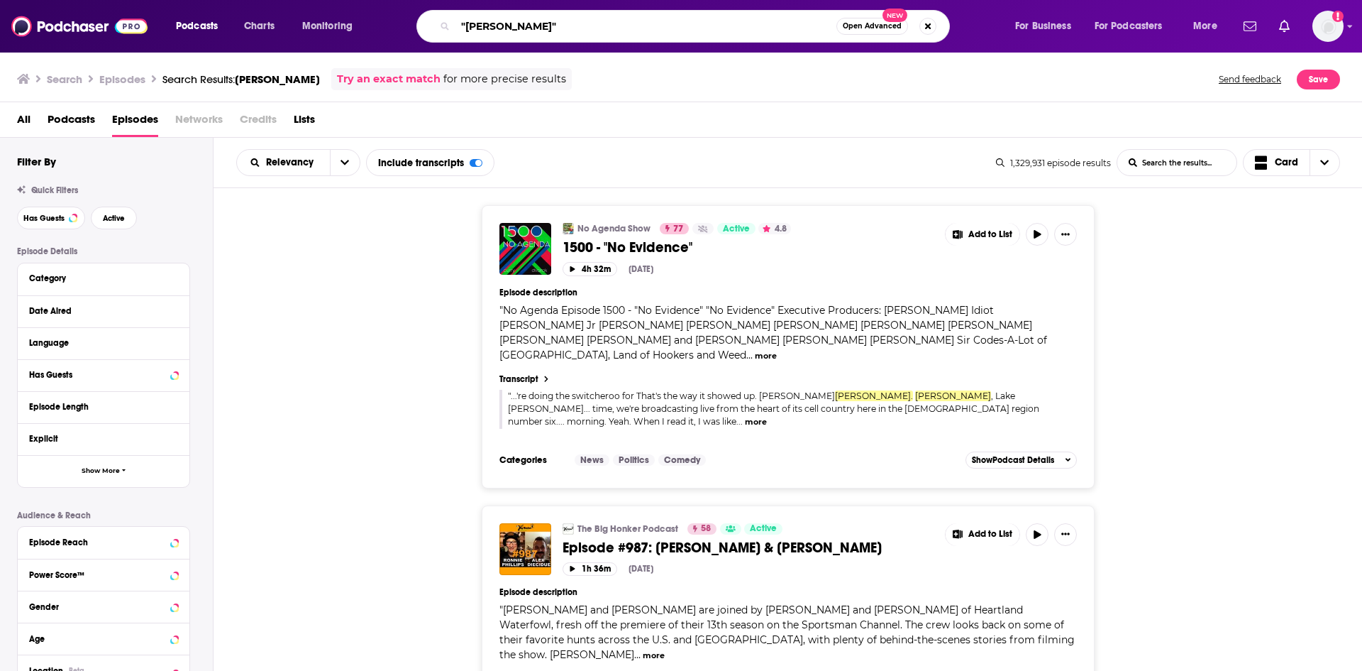
type input ""[PERSON_NAME]""
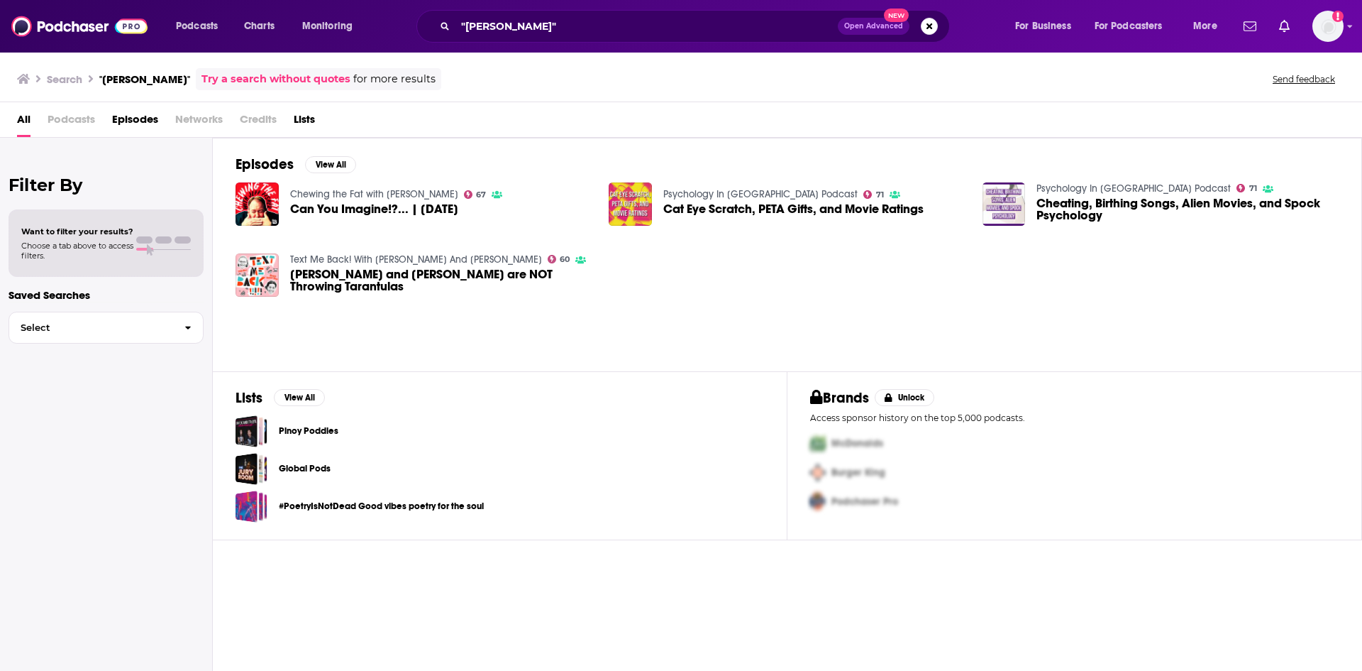
click at [143, 121] on span "Episodes" at bounding box center [135, 122] width 46 height 29
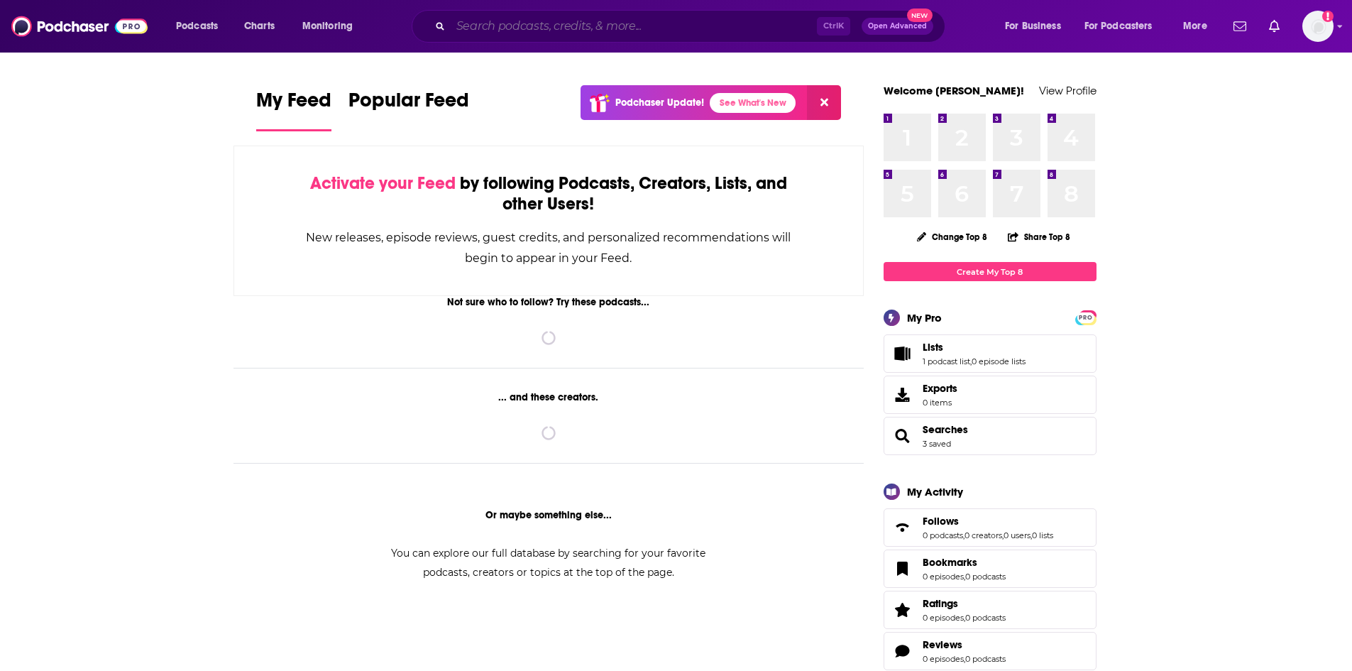
click at [602, 22] on input "Search podcasts, credits, & more..." at bounding box center [634, 26] width 366 height 23
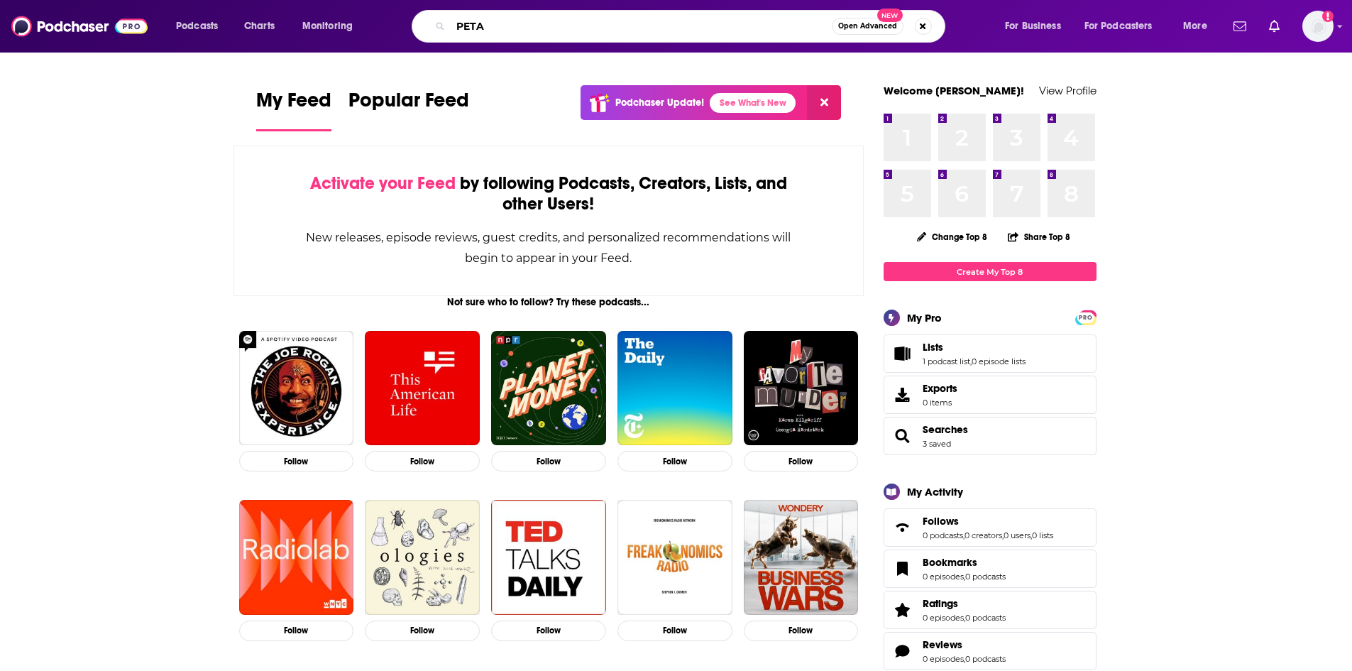
type input "PETA"
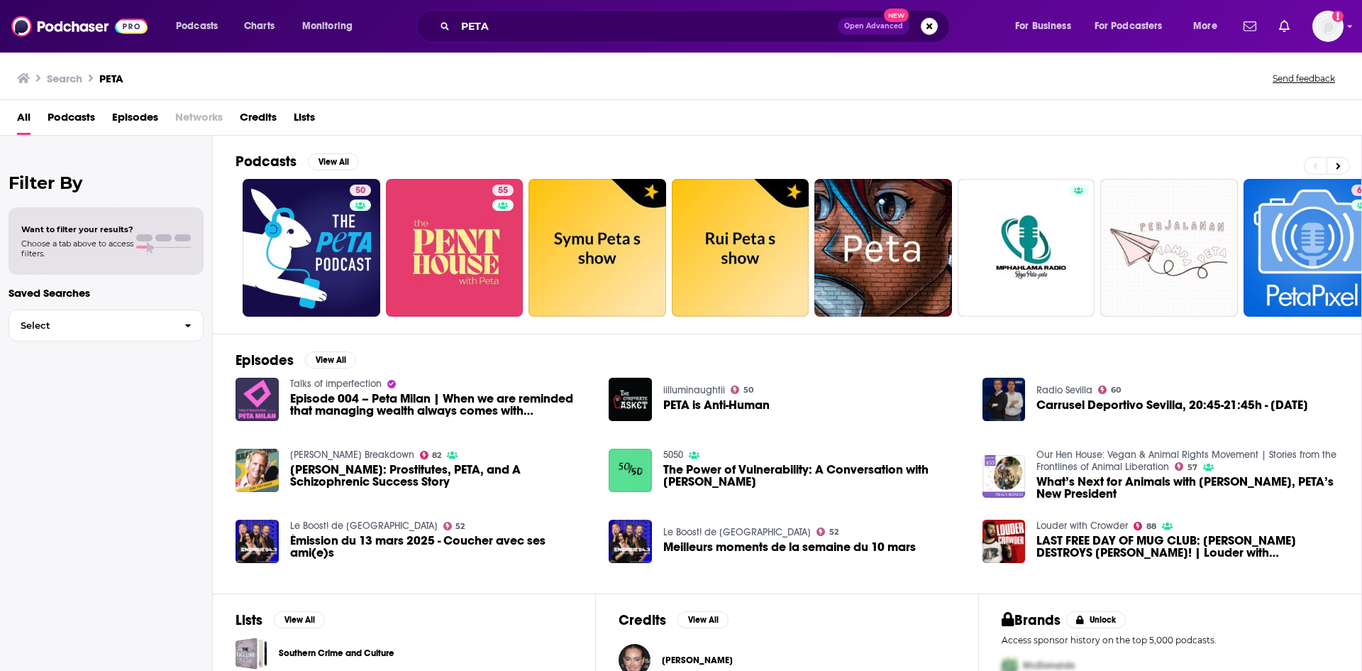
click at [143, 120] on span "Episodes" at bounding box center [135, 120] width 46 height 29
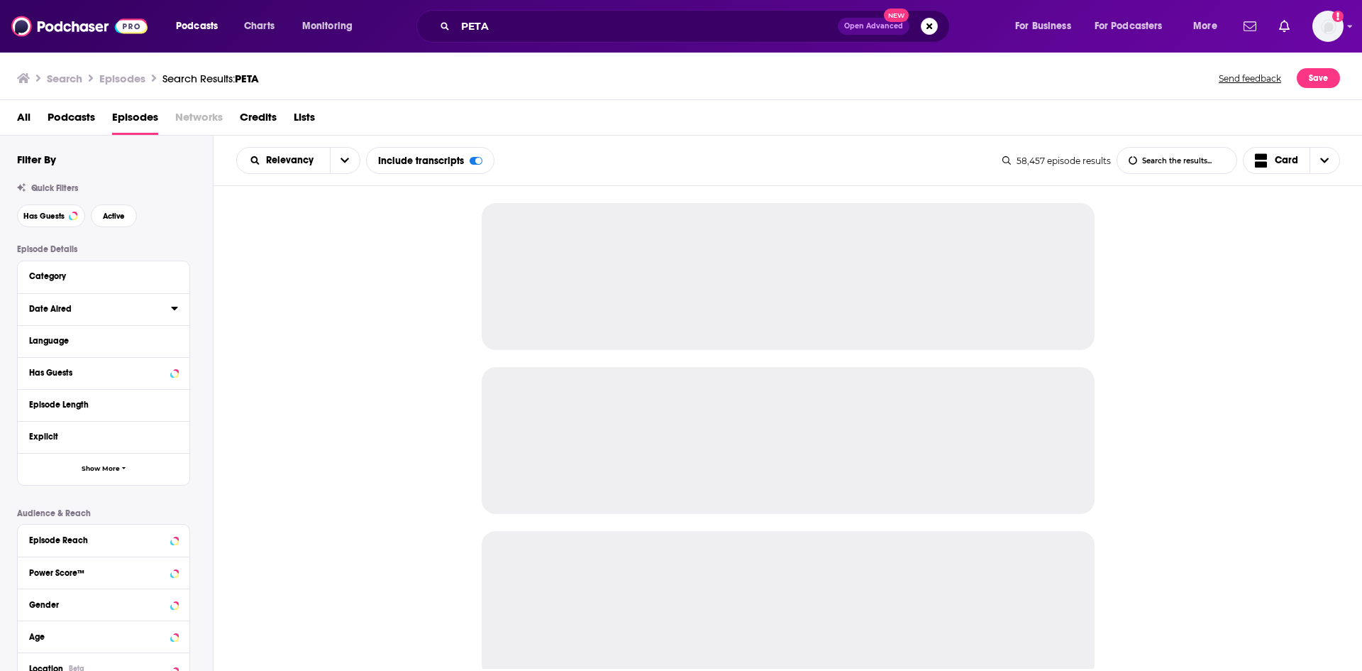
click at [177, 309] on icon at bounding box center [174, 307] width 7 height 11
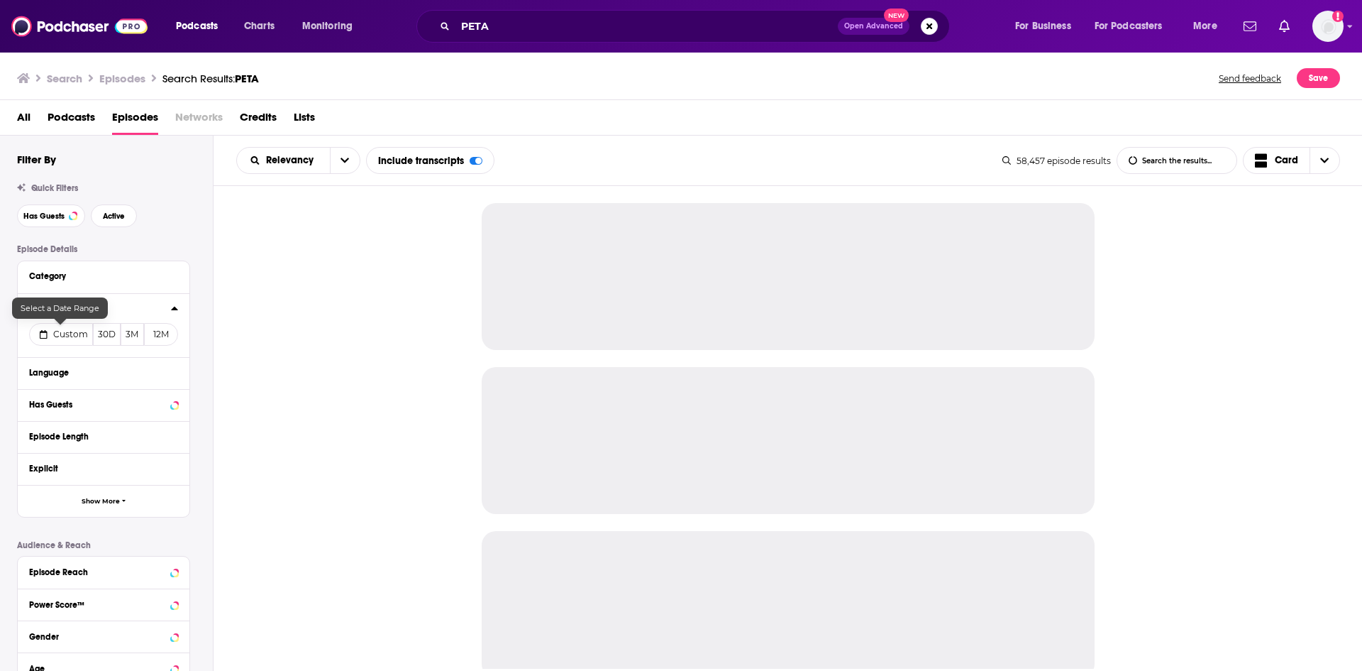
click at [48, 333] on button "Custom" at bounding box center [61, 334] width 64 height 23
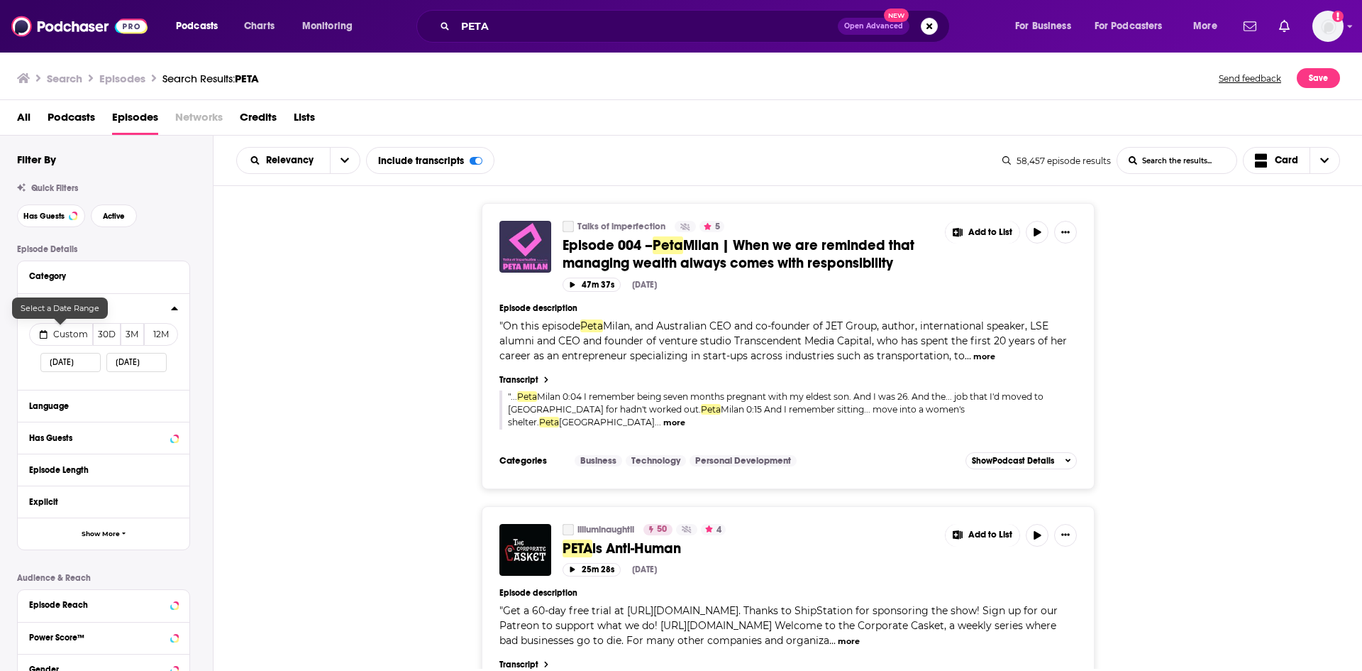
select select "9"
select select "2025"
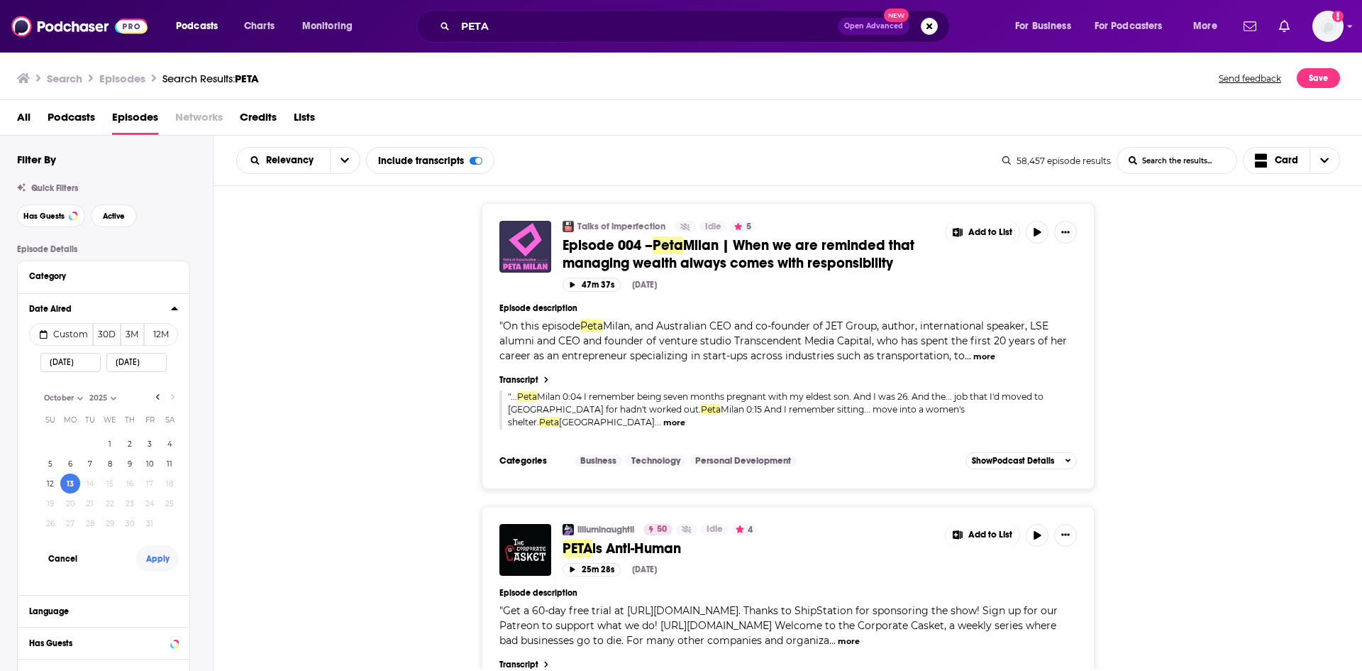
click at [159, 557] on button "Apply" at bounding box center [157, 558] width 43 height 26
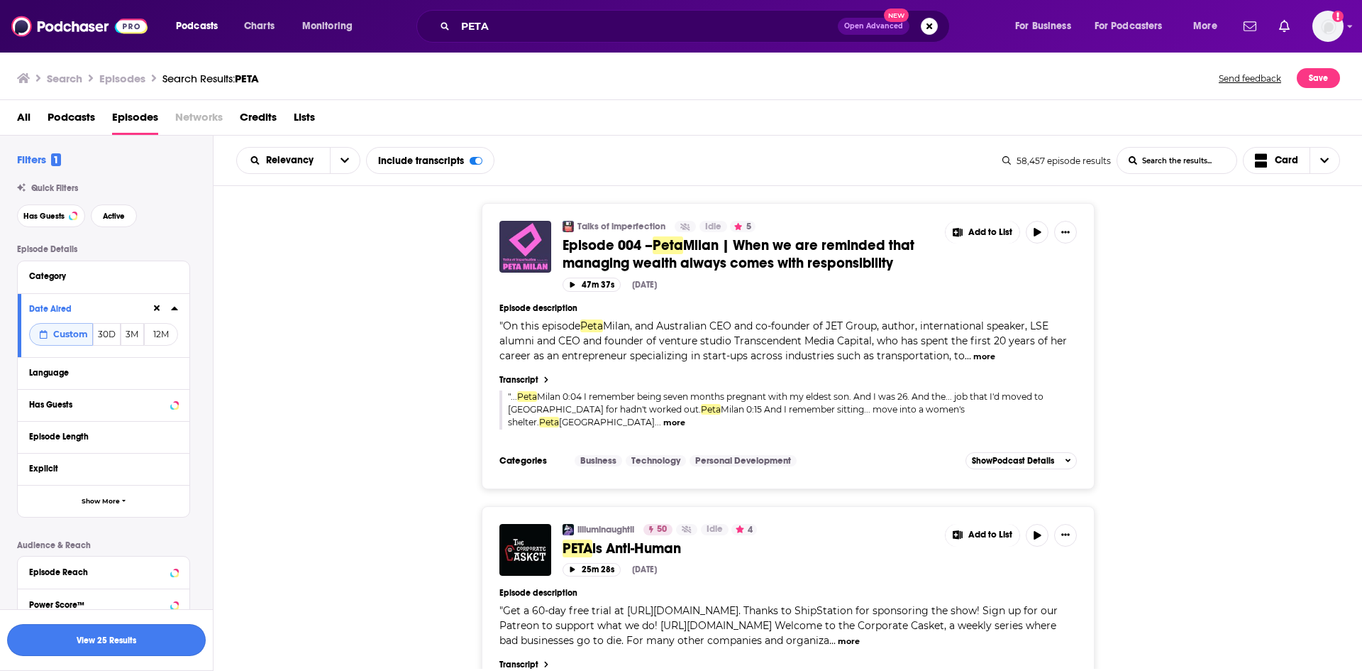
click at [143, 651] on button "View 25 Results" at bounding box center [106, 640] width 199 height 32
